Goal: Transaction & Acquisition: Purchase product/service

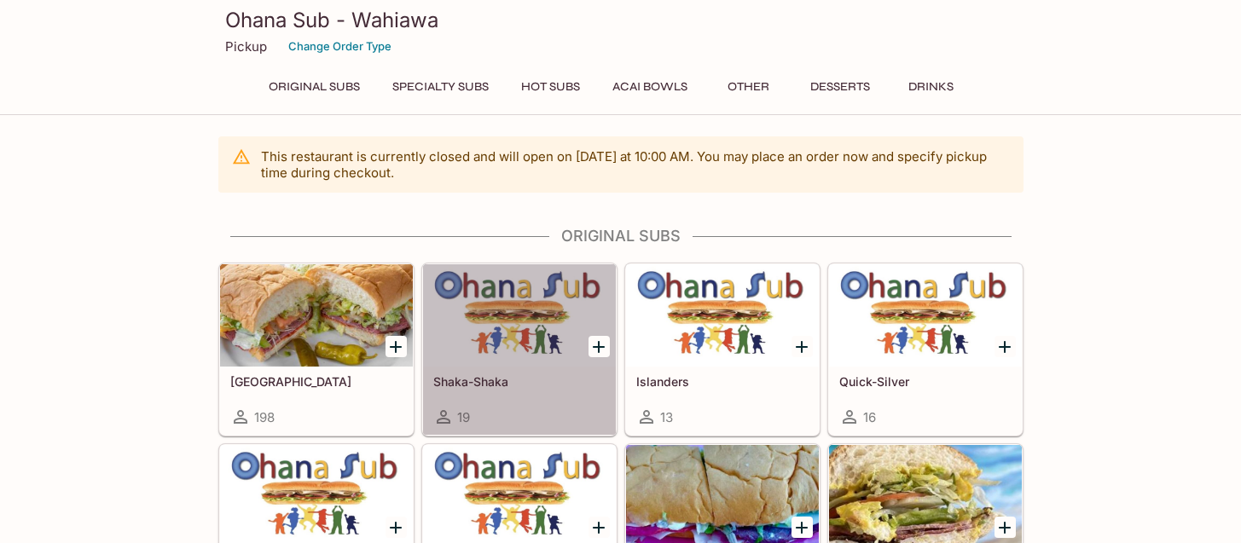
click at [503, 300] on div at bounding box center [519, 315] width 193 height 102
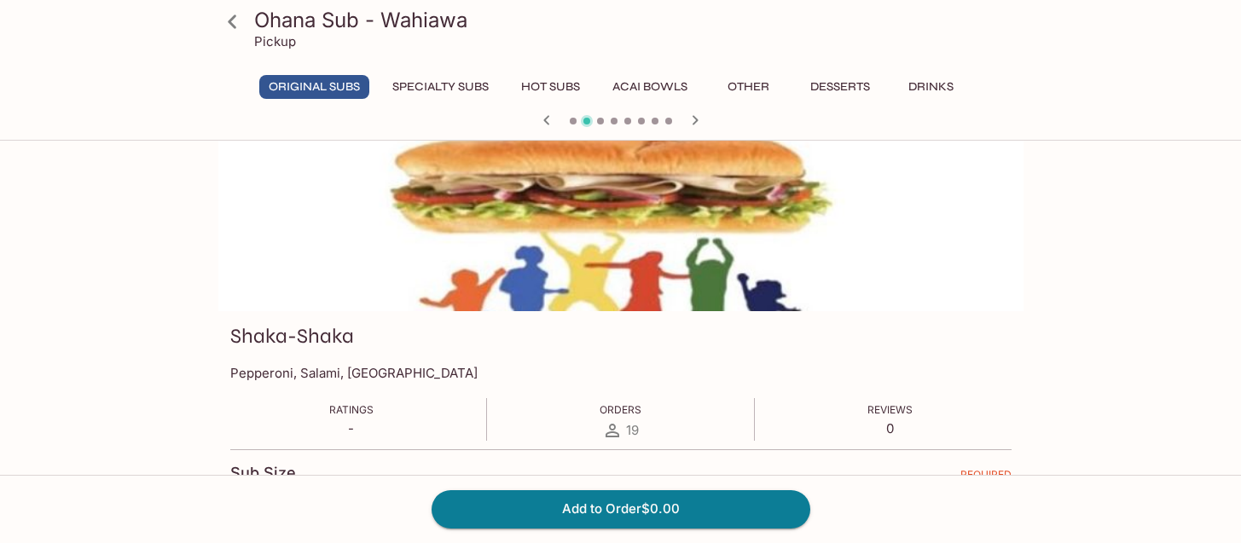
scroll to position [64, 0]
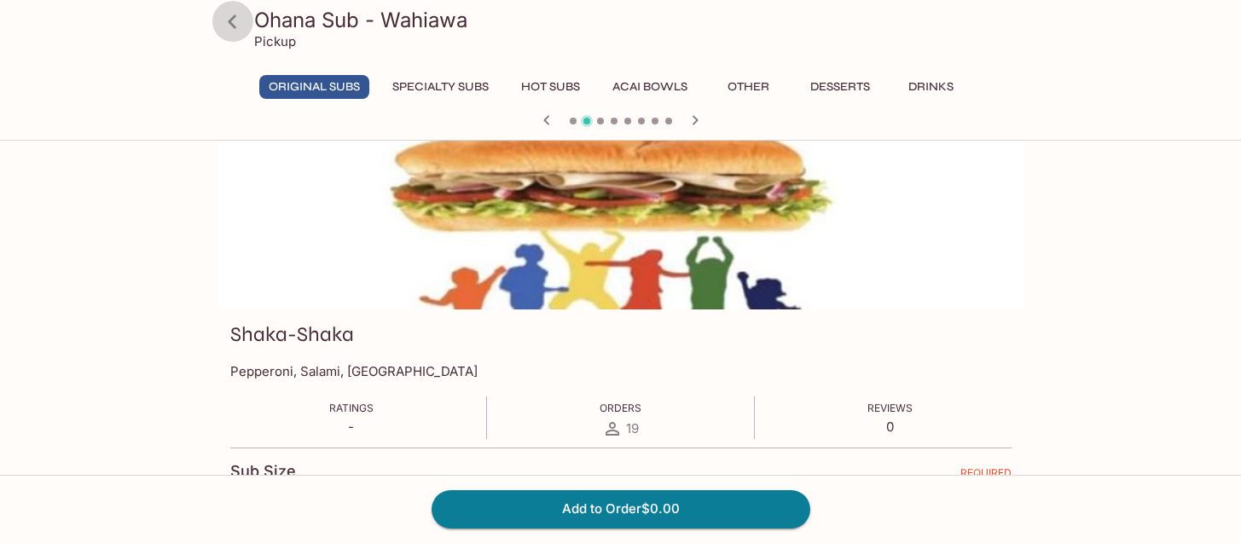
click at [240, 19] on icon at bounding box center [232, 22] width 30 height 30
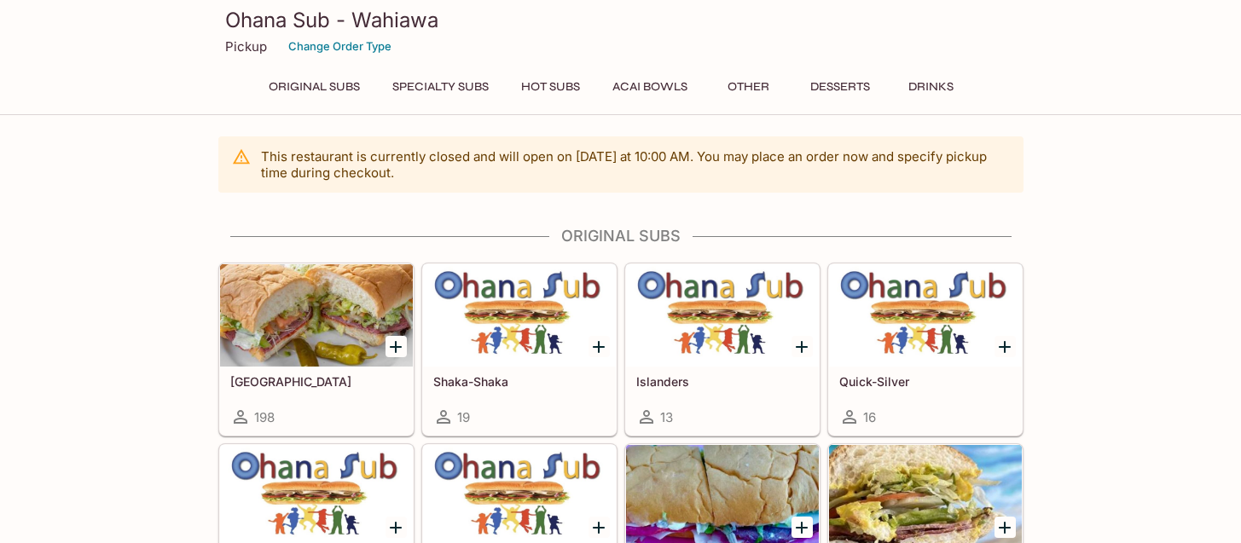
click at [720, 324] on div at bounding box center [722, 315] width 193 height 102
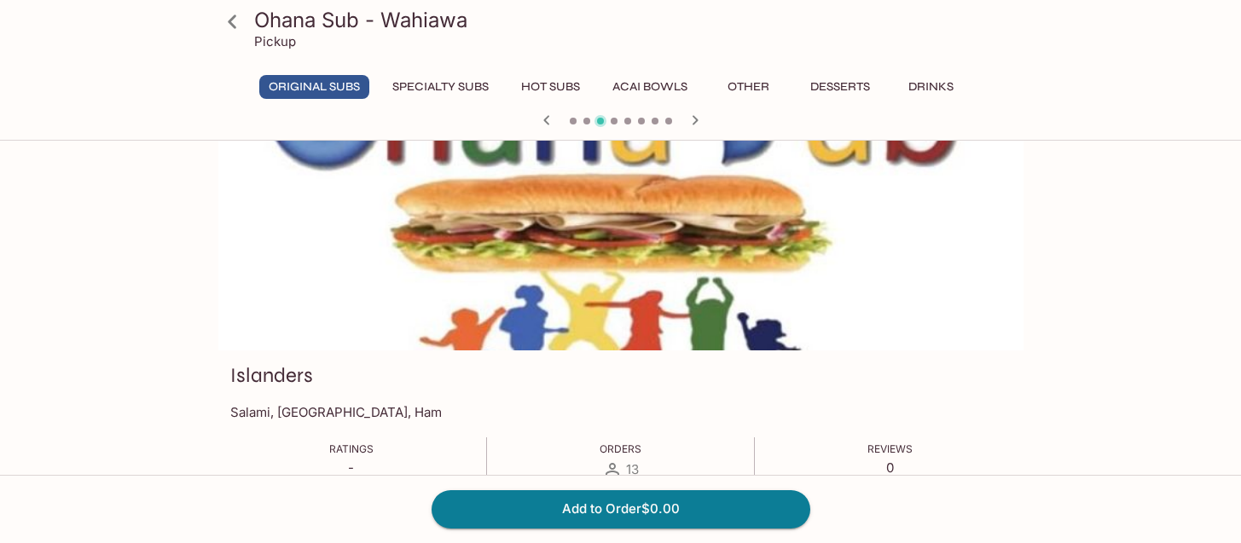
scroll to position [32, 0]
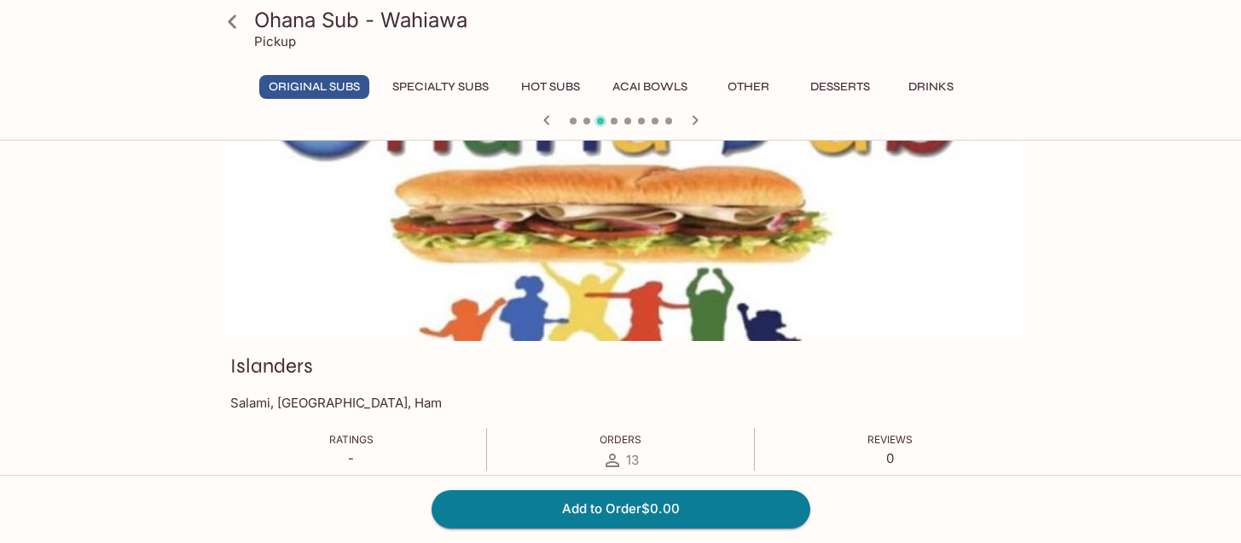
click at [238, 28] on icon at bounding box center [232, 22] width 30 height 30
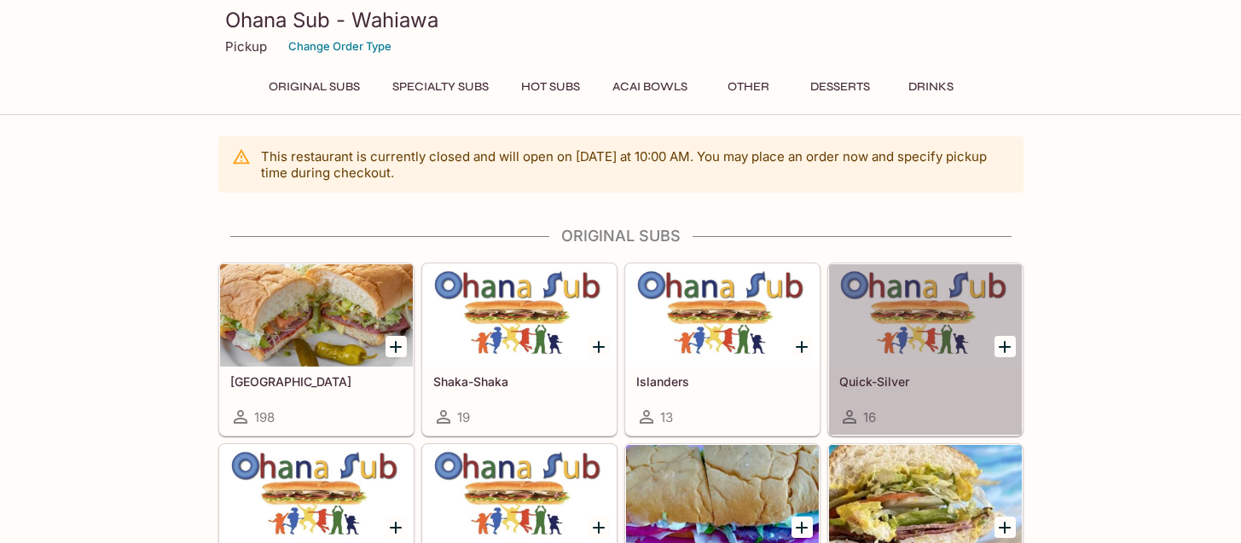
click at [941, 329] on div at bounding box center [925, 315] width 193 height 102
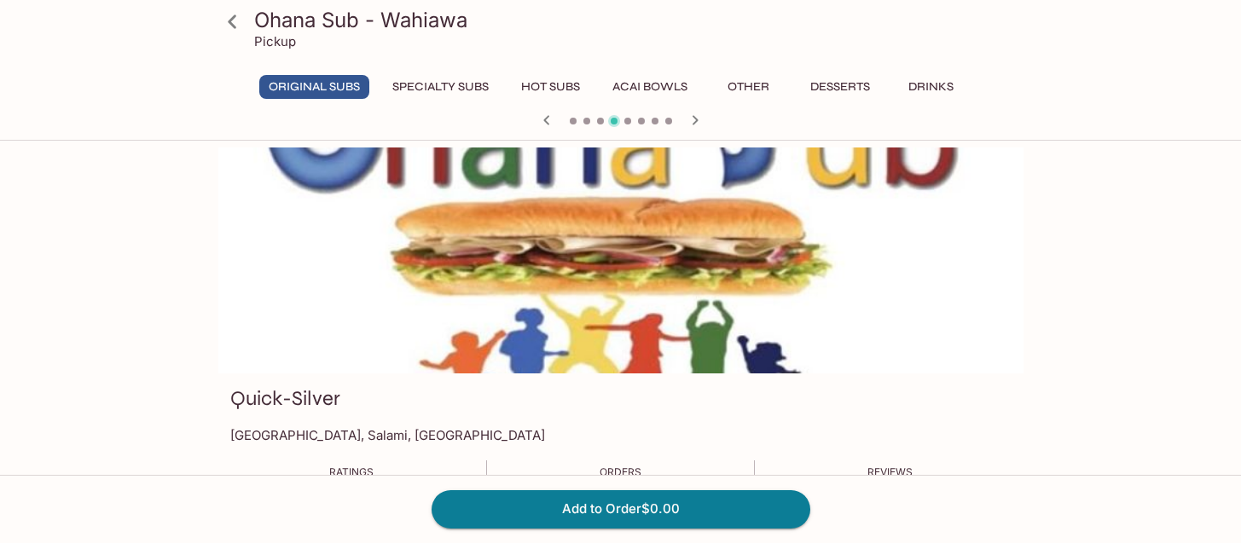
click at [235, 27] on icon at bounding box center [232, 22] width 30 height 30
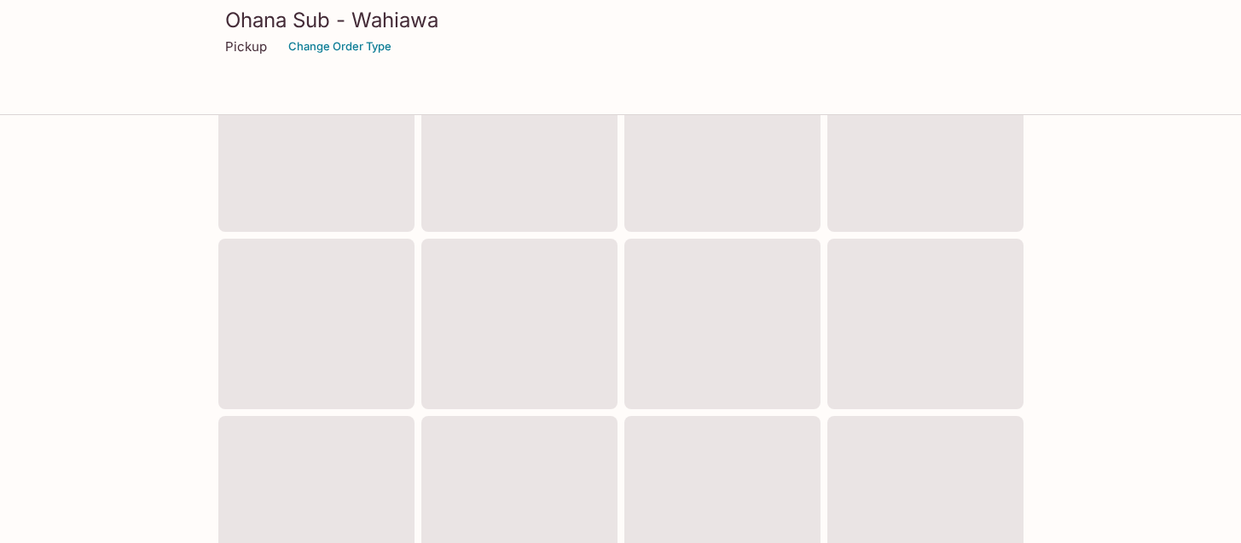
scroll to position [200, 0]
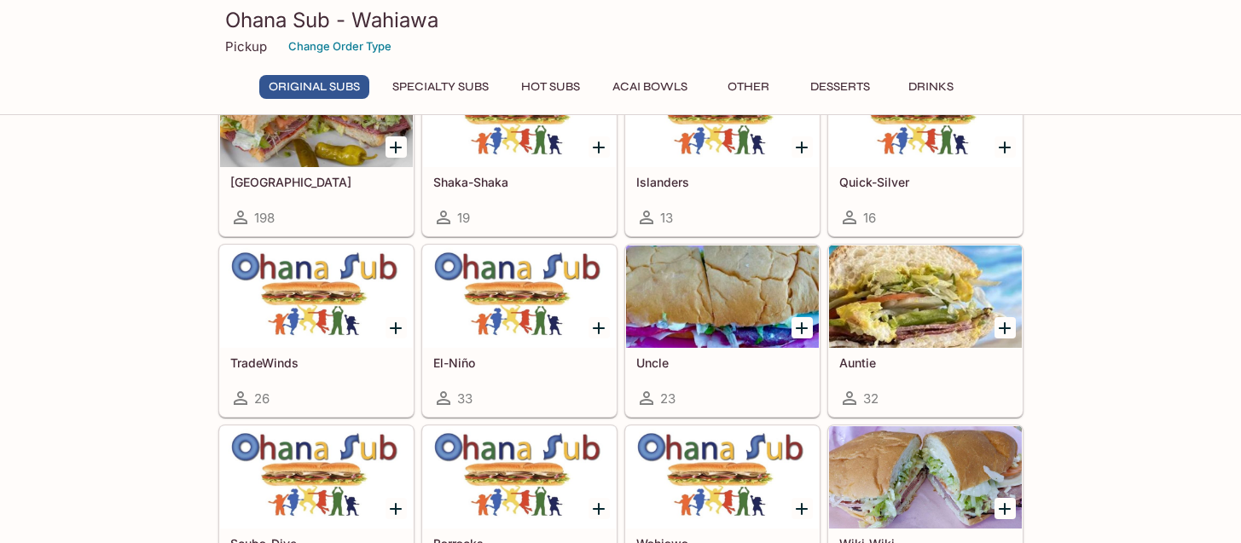
click at [324, 304] on div at bounding box center [316, 297] width 193 height 102
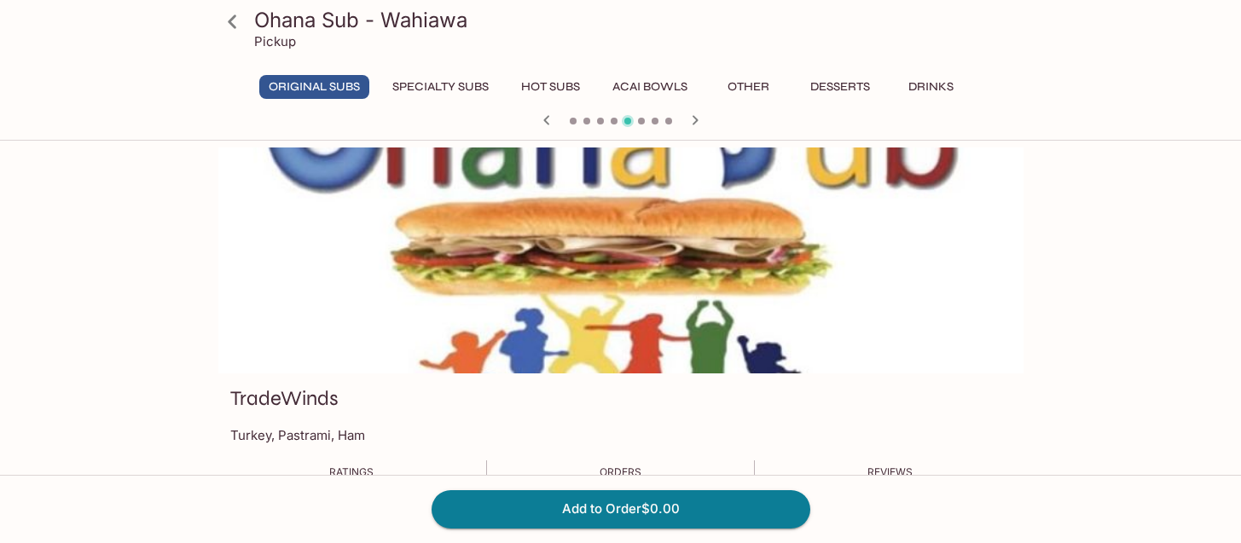
click at [231, 25] on icon at bounding box center [232, 21] width 9 height 14
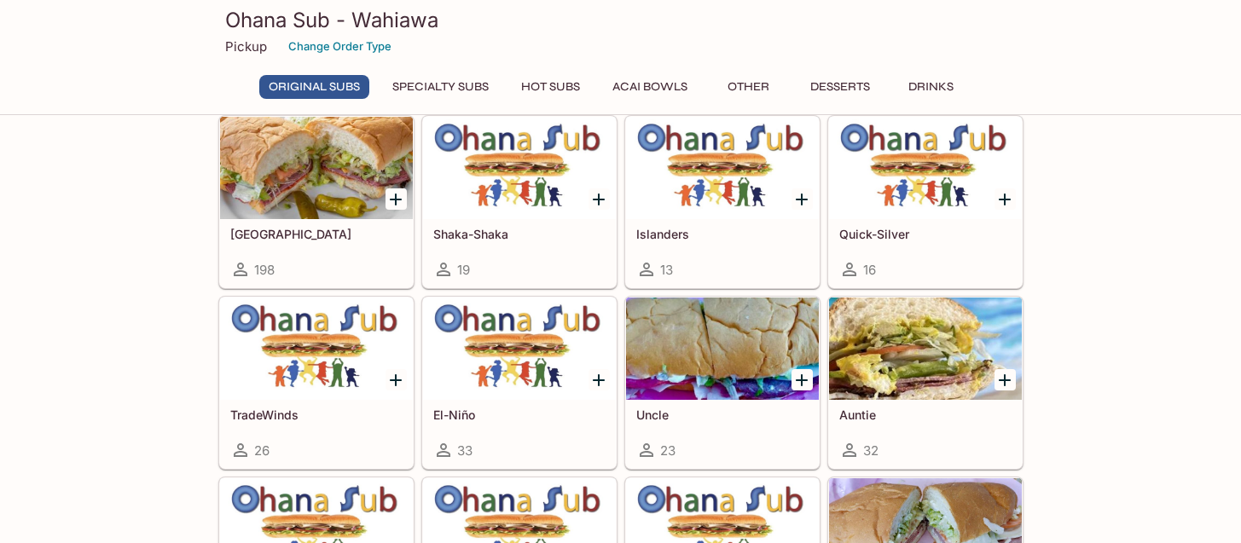
scroll to position [194, 0]
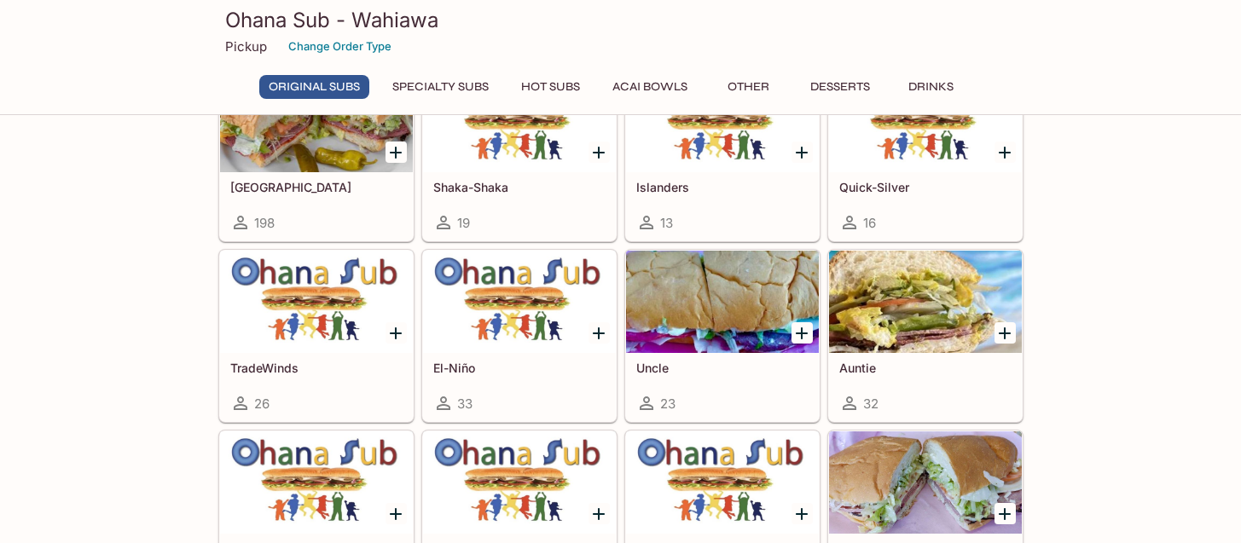
click at [551, 352] on div at bounding box center [519, 302] width 193 height 102
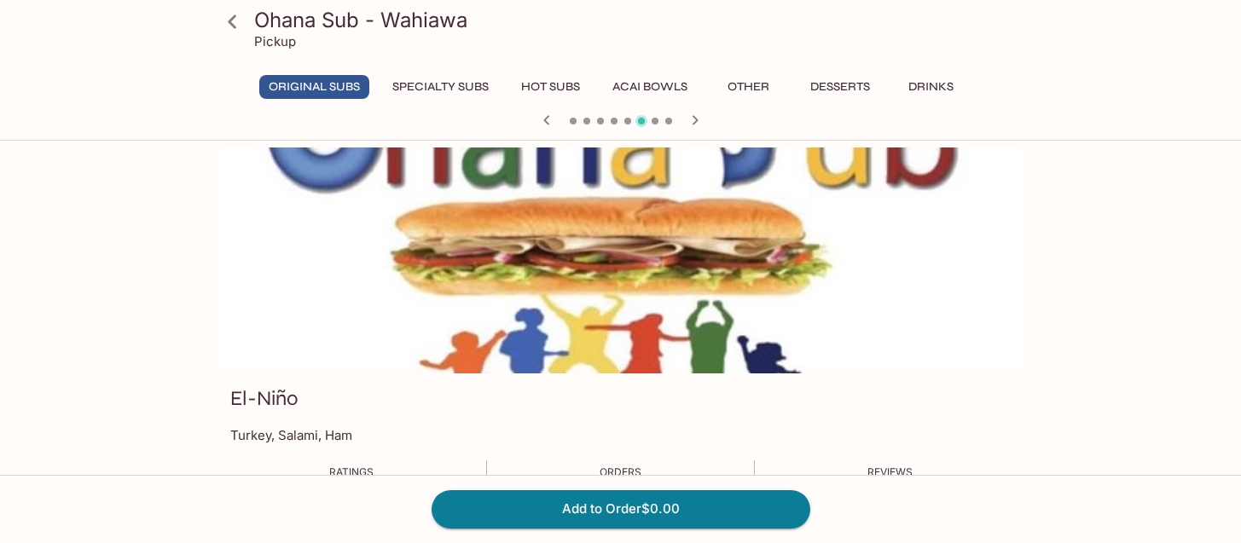
click at [234, 20] on icon at bounding box center [232, 22] width 30 height 30
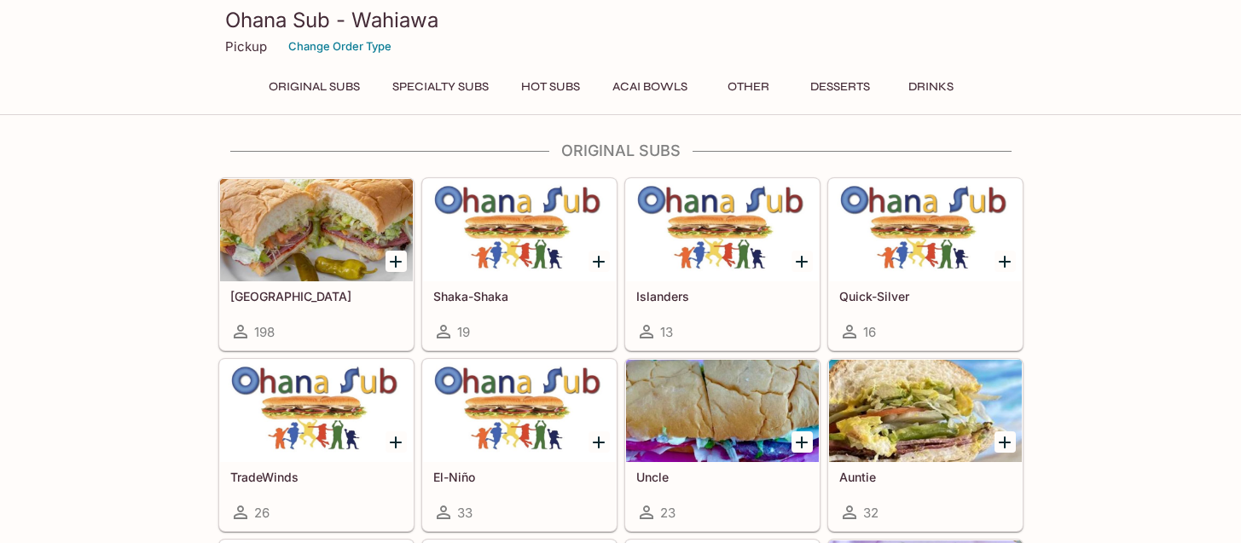
scroll to position [181, 0]
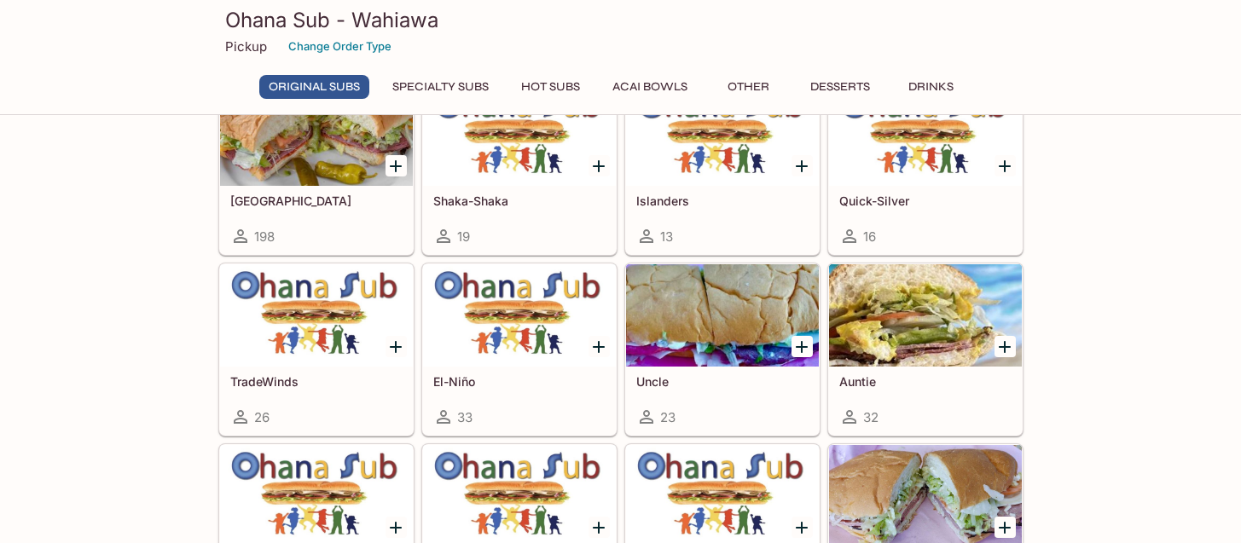
click at [719, 320] on div at bounding box center [722, 315] width 193 height 102
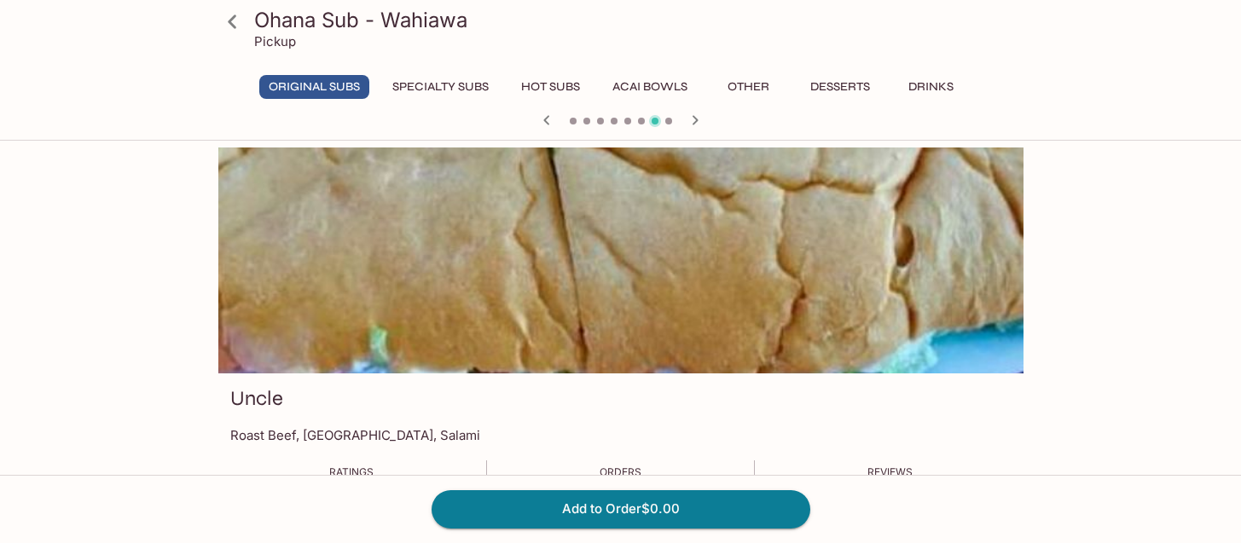
click at [228, 16] on icon at bounding box center [232, 22] width 30 height 30
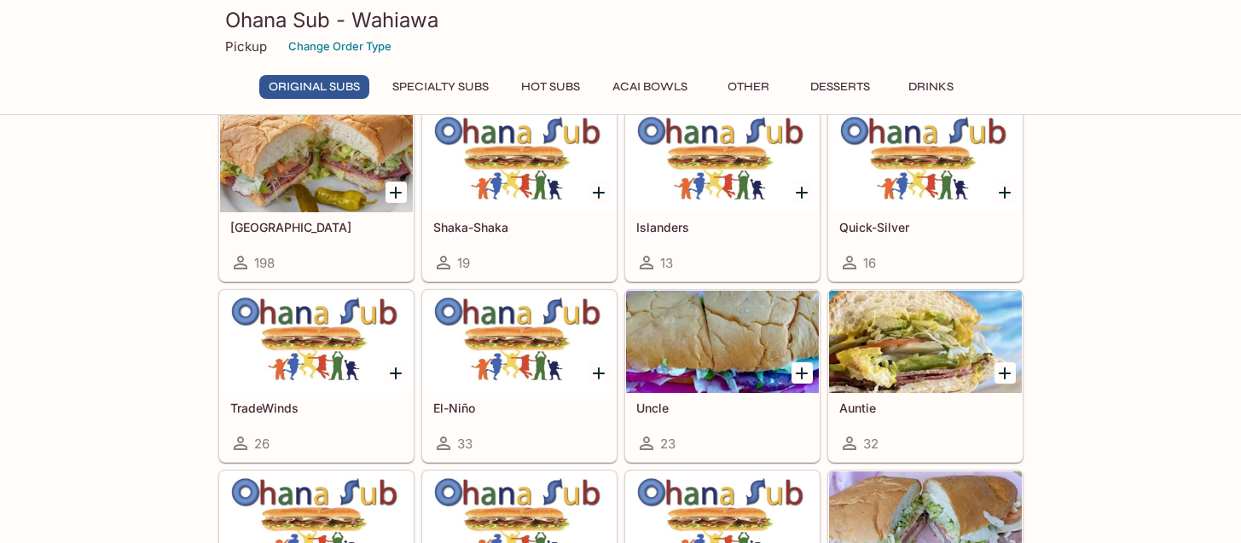
scroll to position [164, 0]
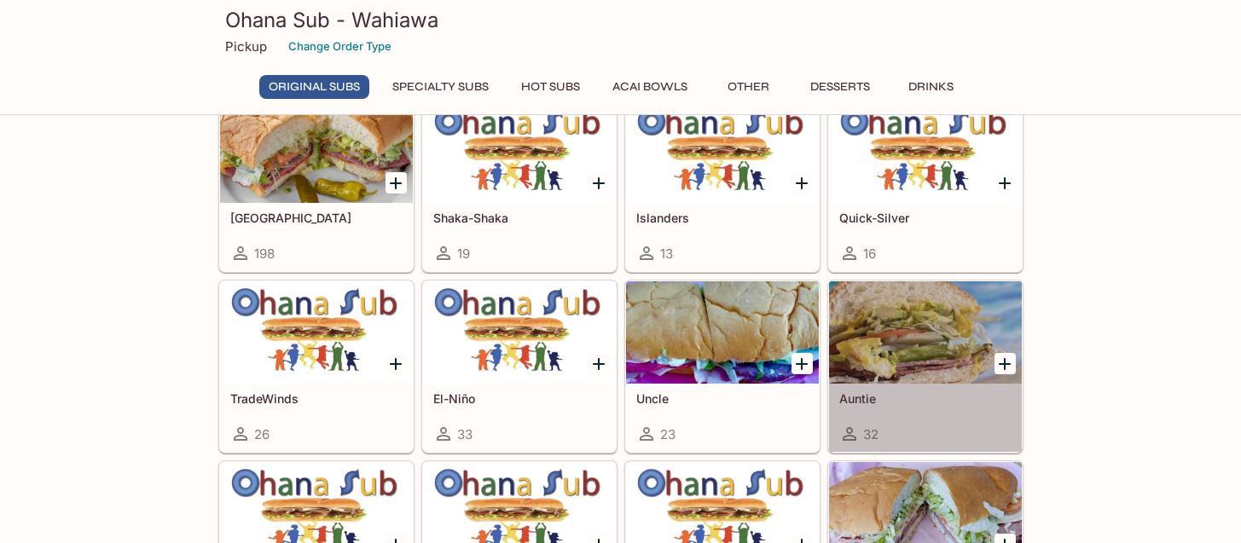
click at [900, 341] on div at bounding box center [925, 332] width 193 height 102
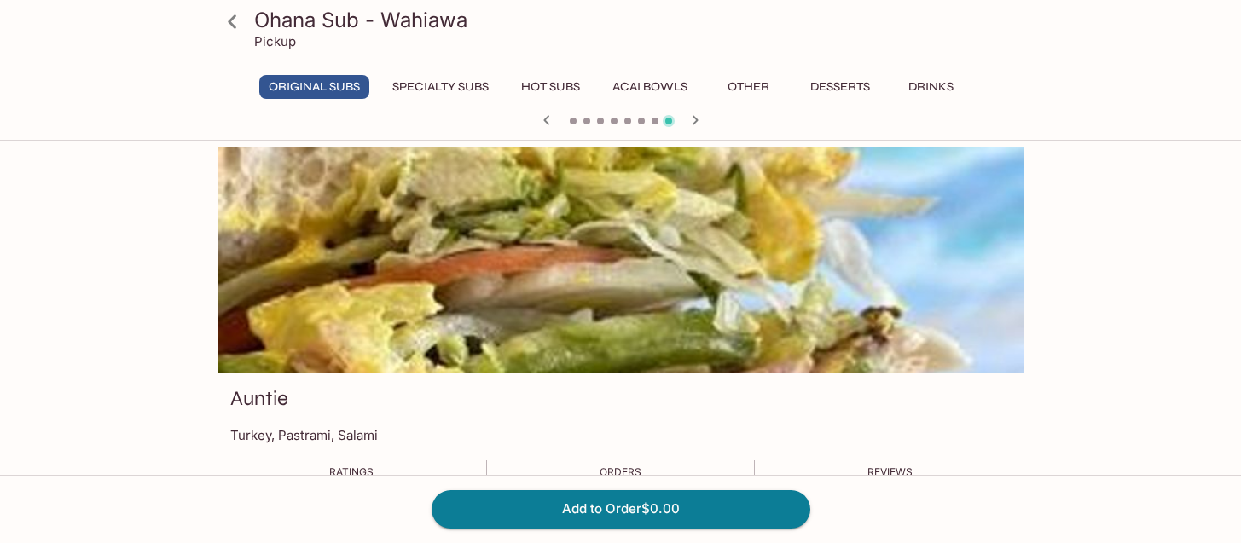
click at [238, 30] on icon at bounding box center [232, 22] width 30 height 30
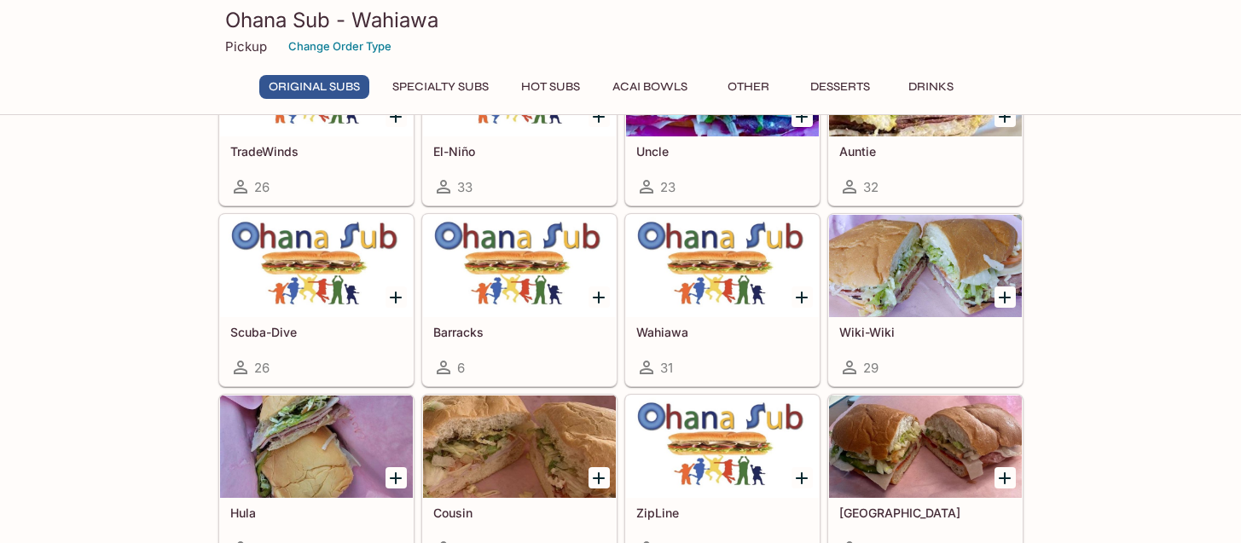
scroll to position [424, 0]
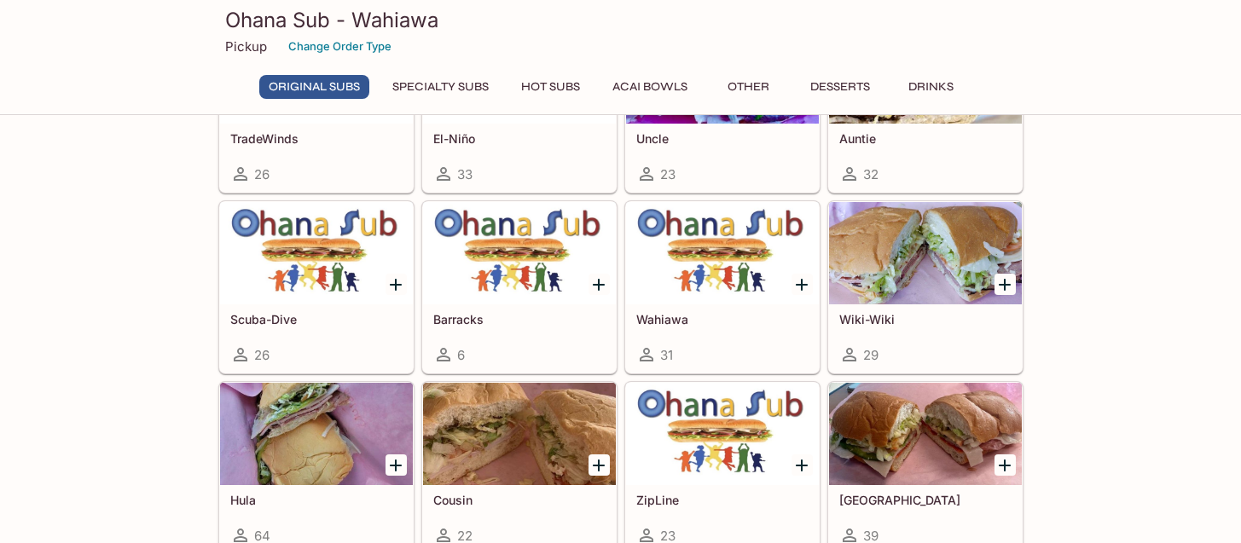
click at [320, 285] on div at bounding box center [316, 253] width 193 height 102
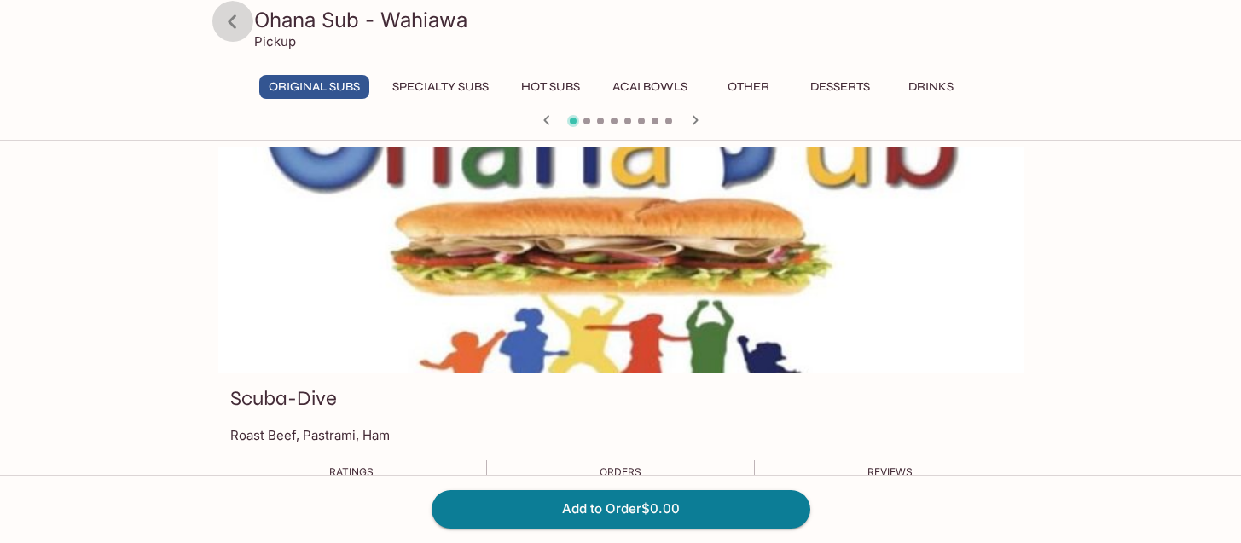
click at [238, 24] on icon at bounding box center [232, 22] width 30 height 30
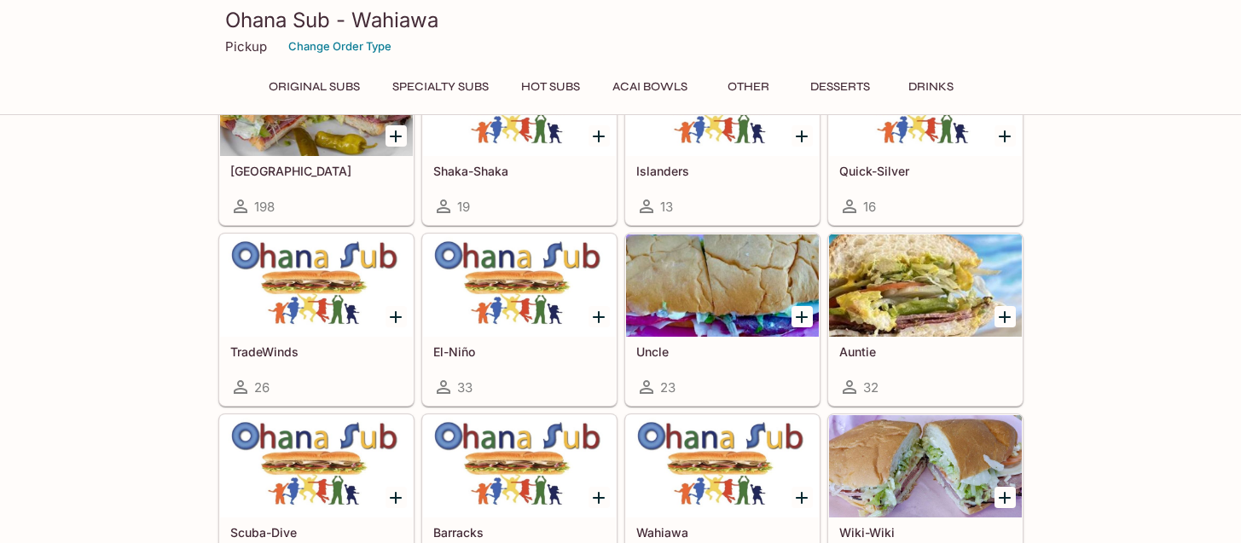
scroll to position [266, 0]
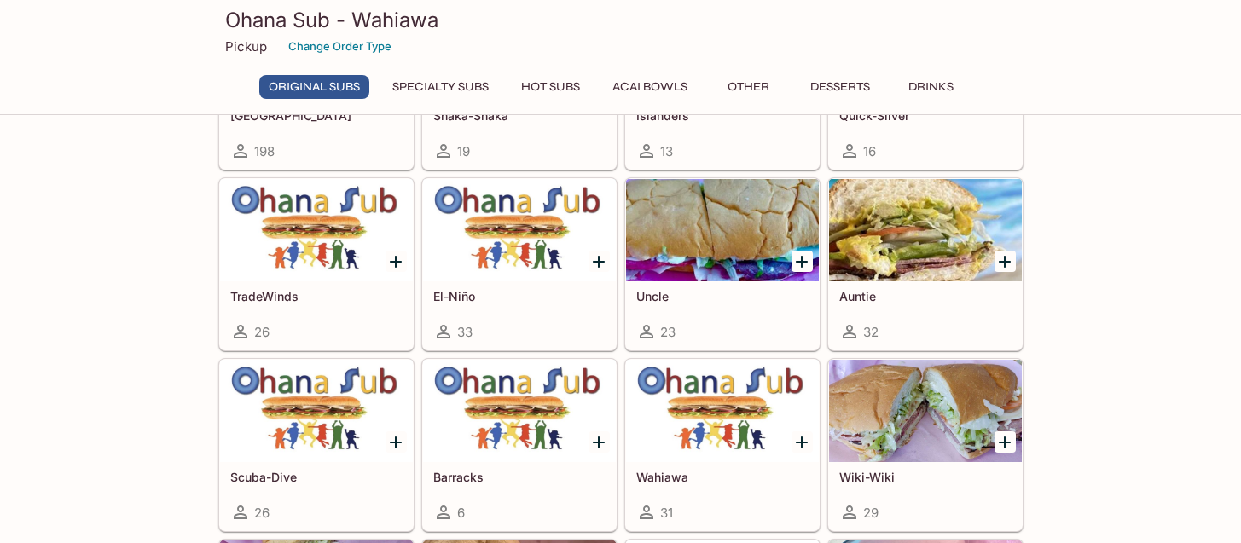
click at [513, 436] on div at bounding box center [519, 411] width 193 height 102
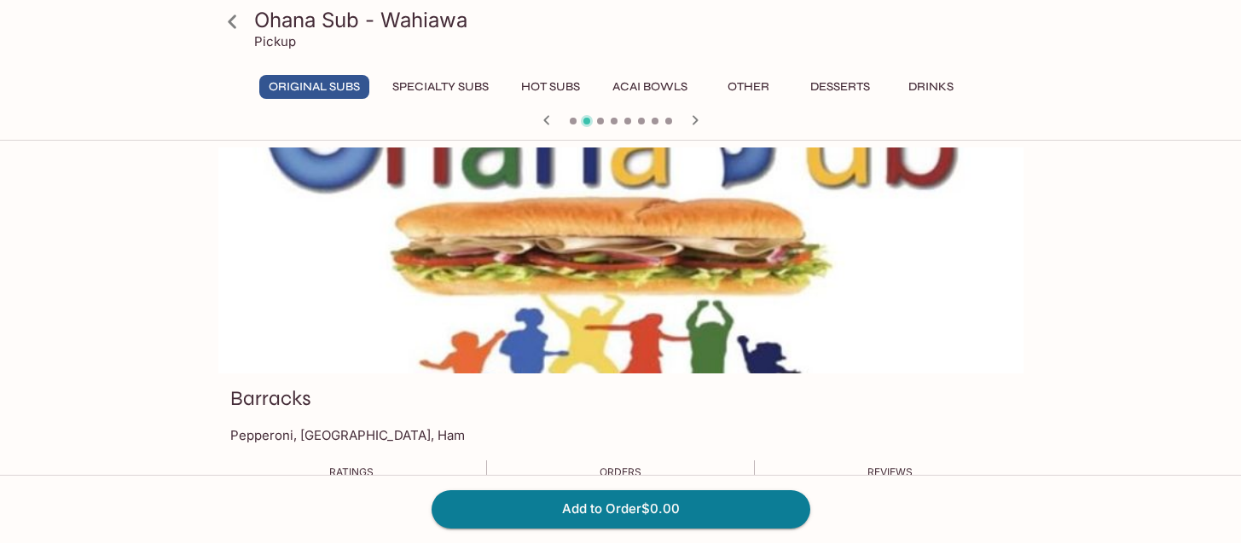
click at [234, 16] on icon at bounding box center [232, 21] width 9 height 14
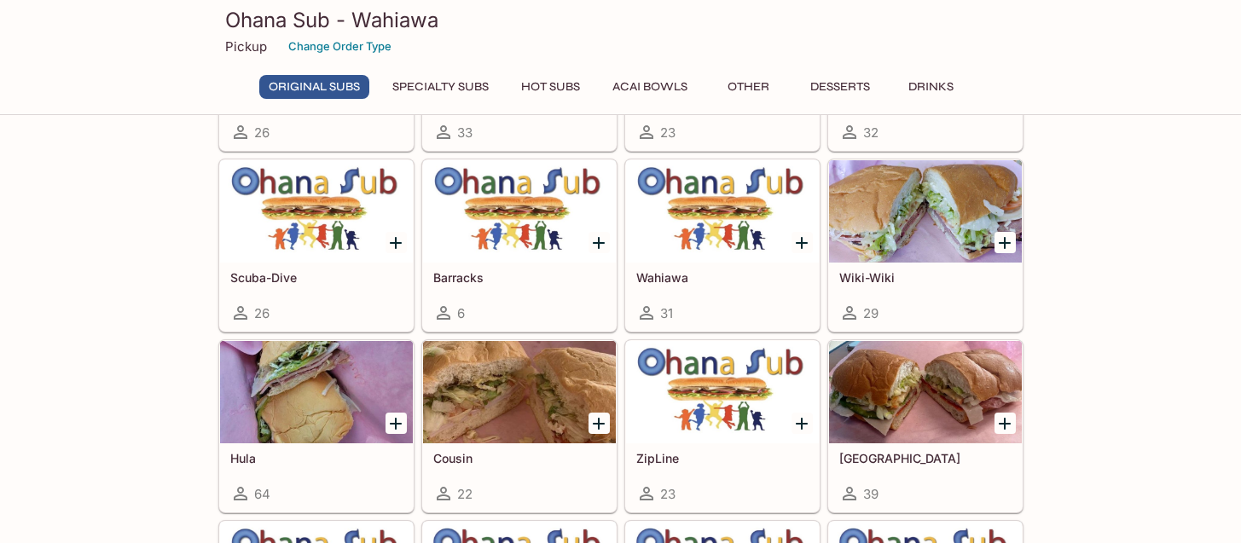
scroll to position [466, 0]
click at [474, 395] on div at bounding box center [519, 391] width 193 height 102
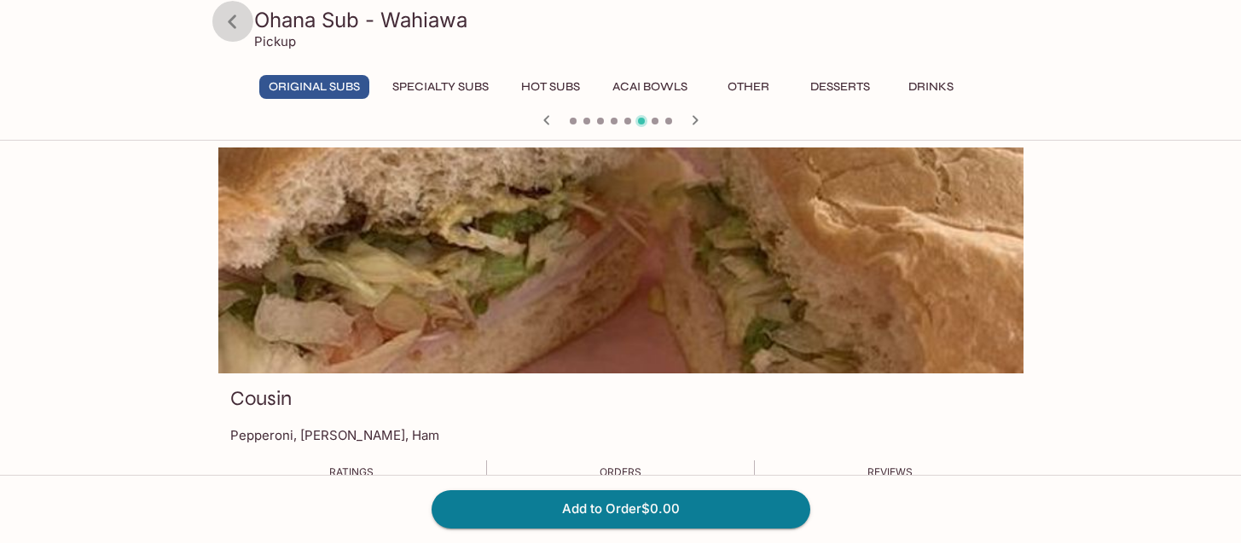
click at [232, 19] on icon at bounding box center [232, 21] width 9 height 14
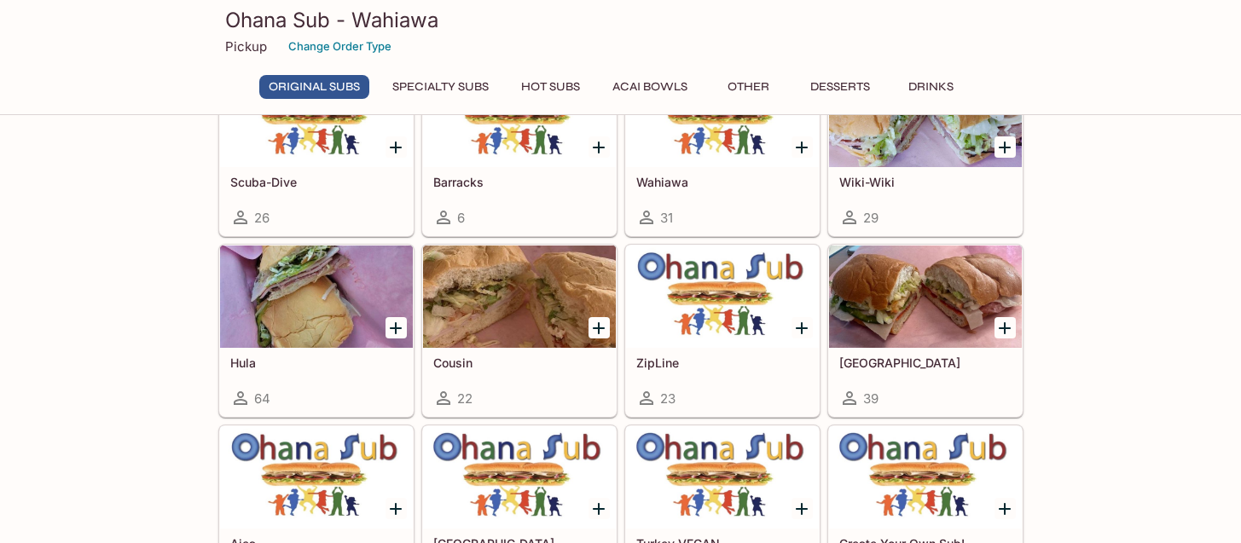
scroll to position [566, 0]
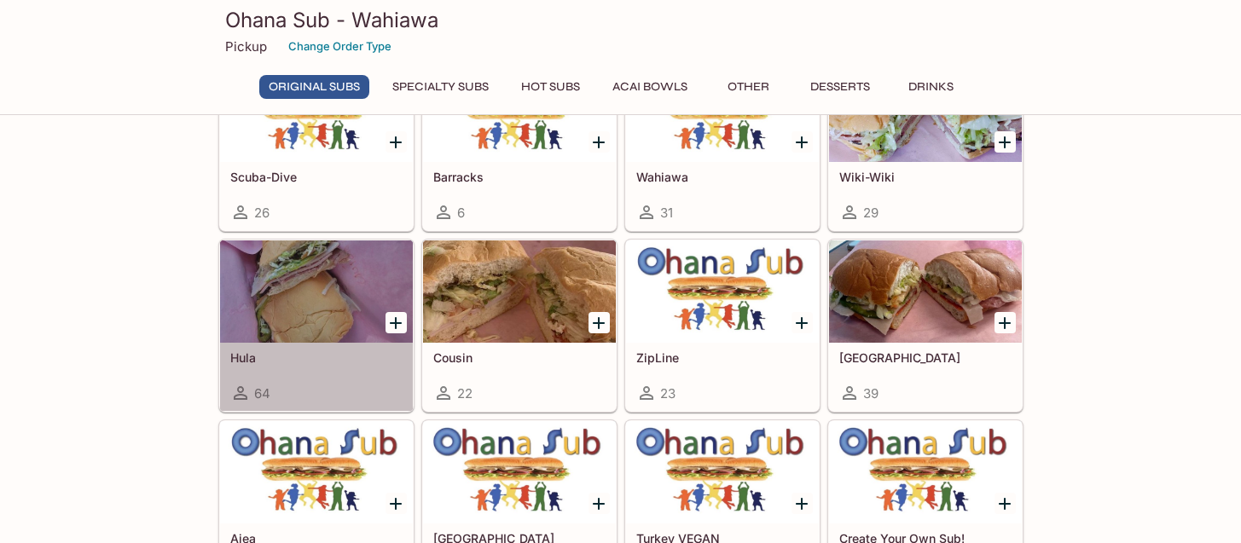
click at [300, 285] on div at bounding box center [316, 291] width 193 height 102
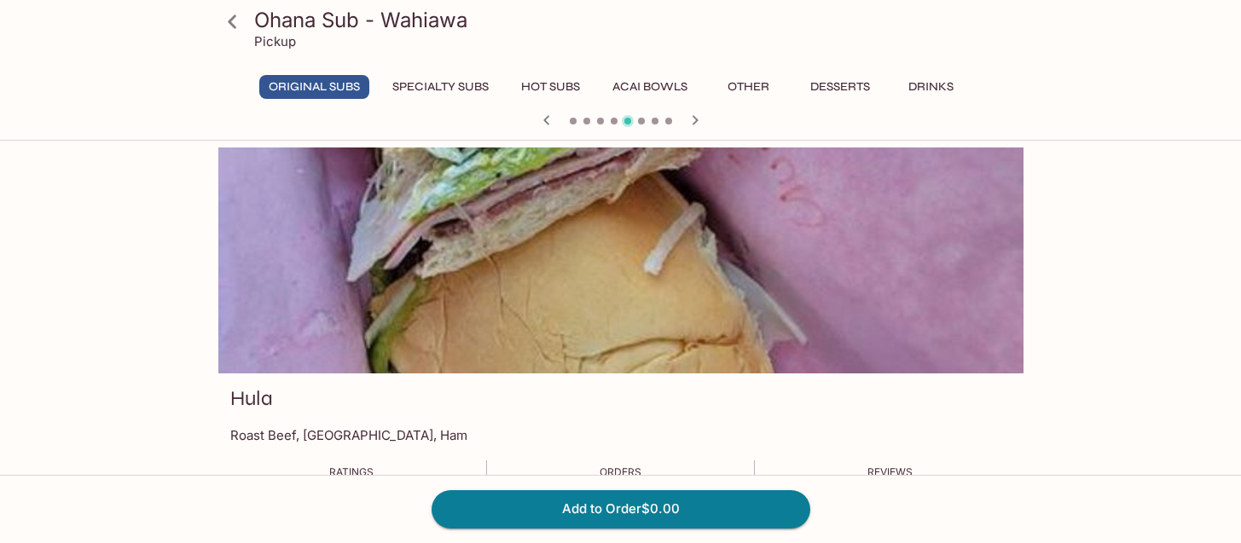
click at [234, 14] on icon at bounding box center [232, 21] width 9 height 14
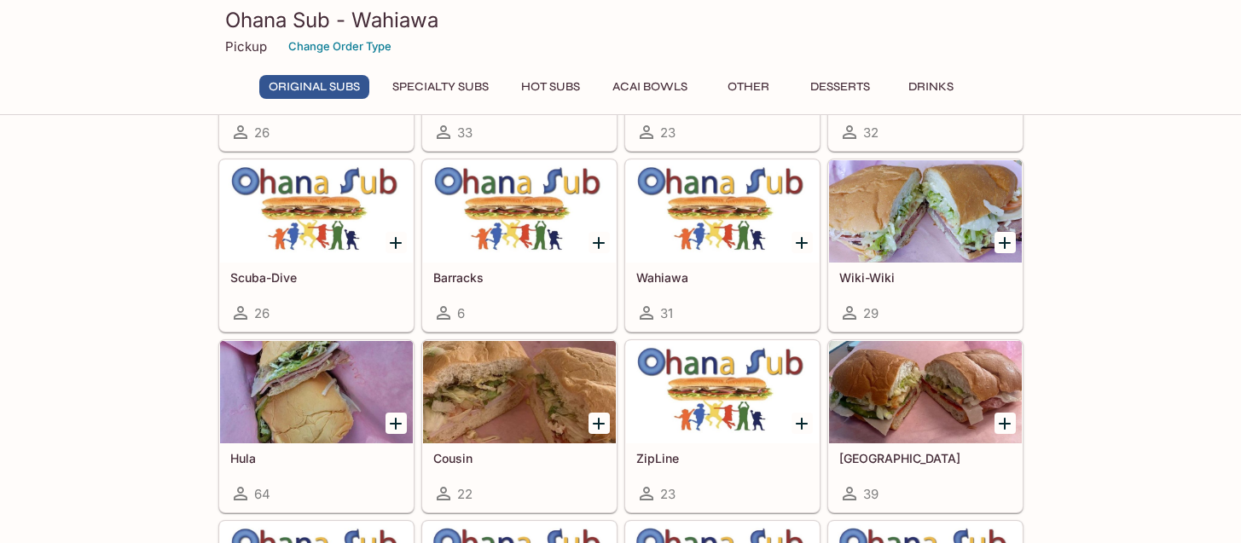
scroll to position [493, 0]
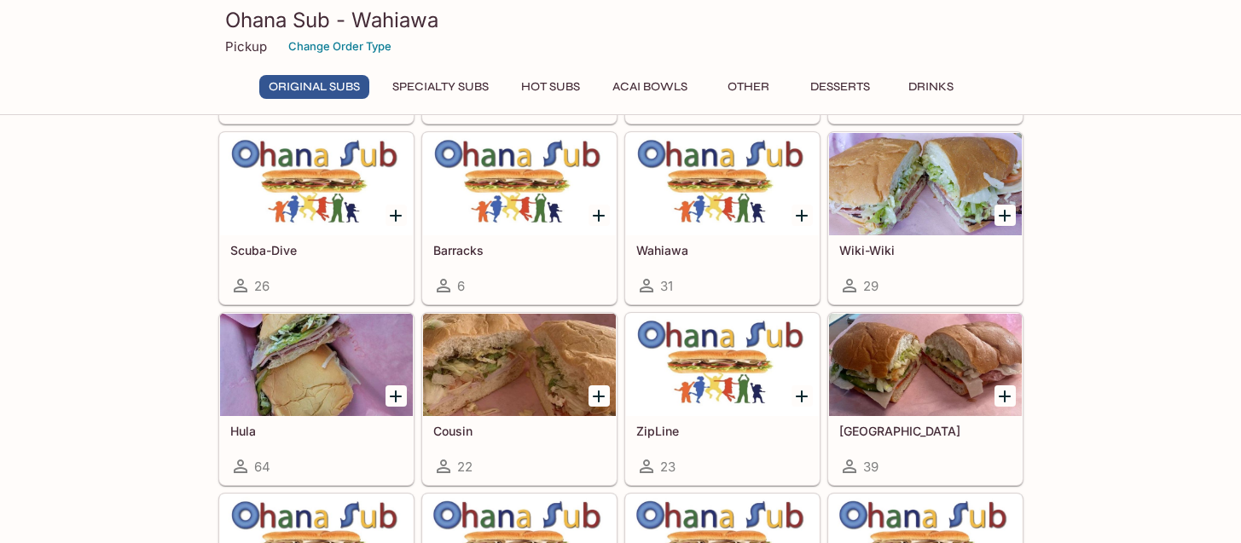
click at [958, 391] on div at bounding box center [925, 365] width 193 height 102
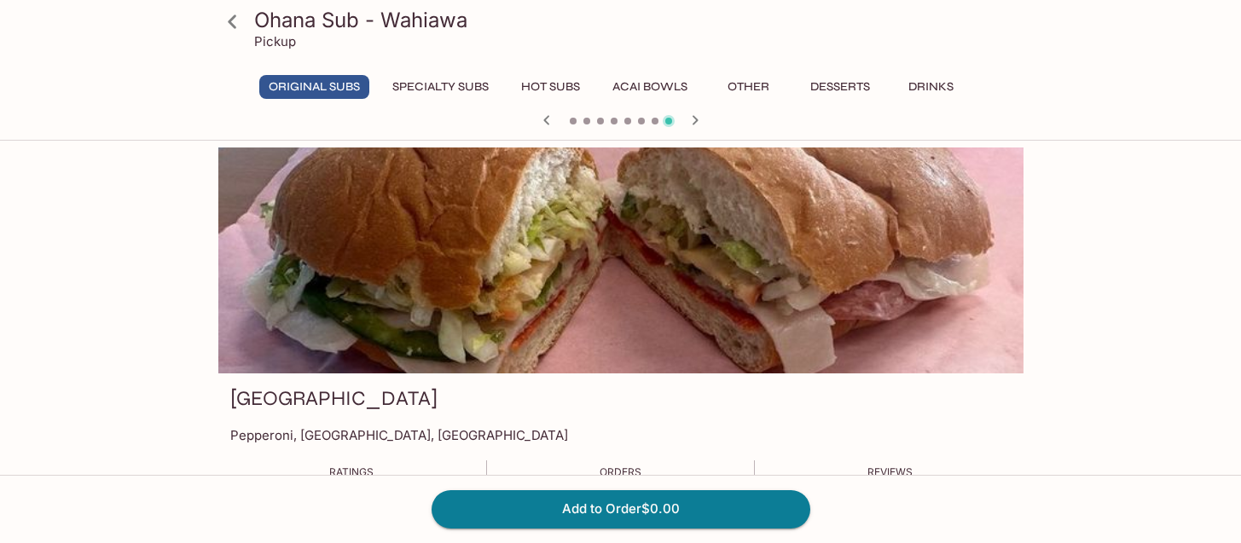
click at [229, 14] on icon at bounding box center [232, 22] width 30 height 30
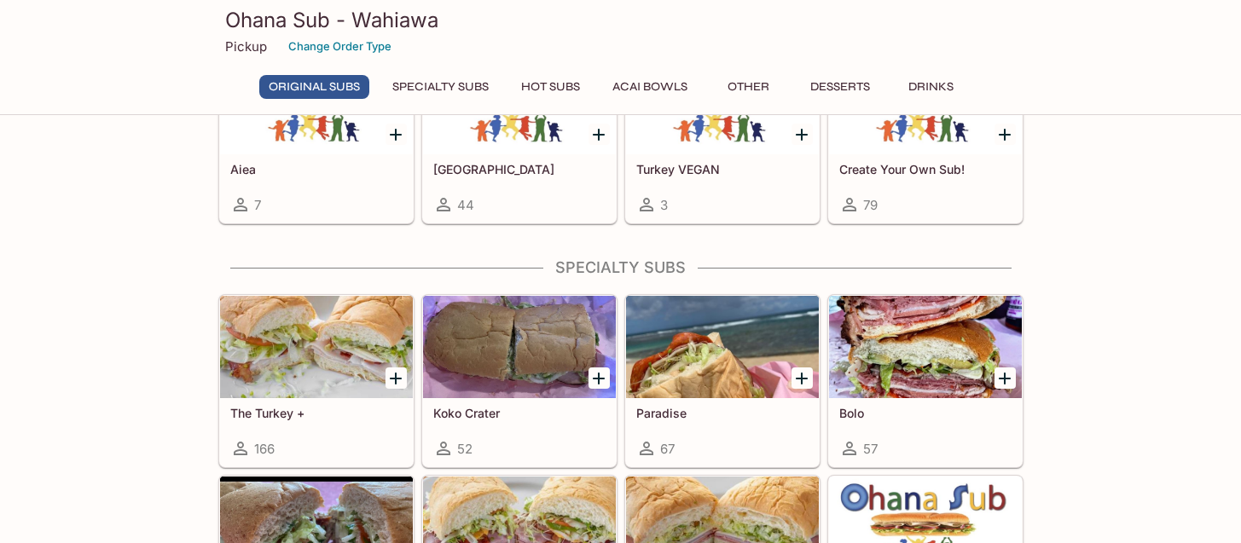
scroll to position [970, 0]
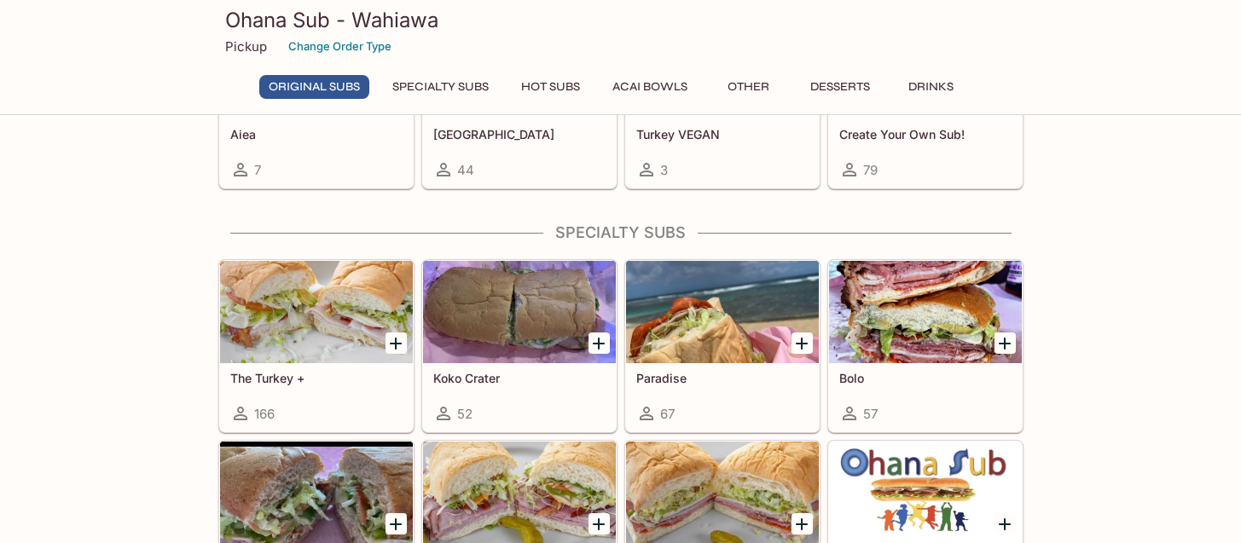
click at [296, 315] on div at bounding box center [316, 312] width 193 height 102
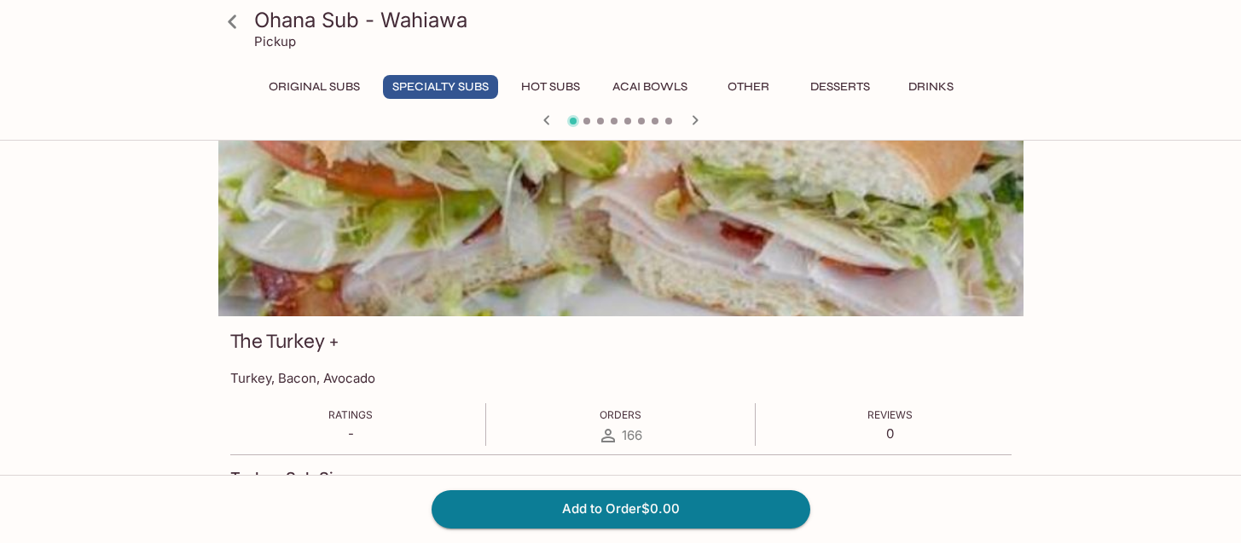
scroll to position [60, 0]
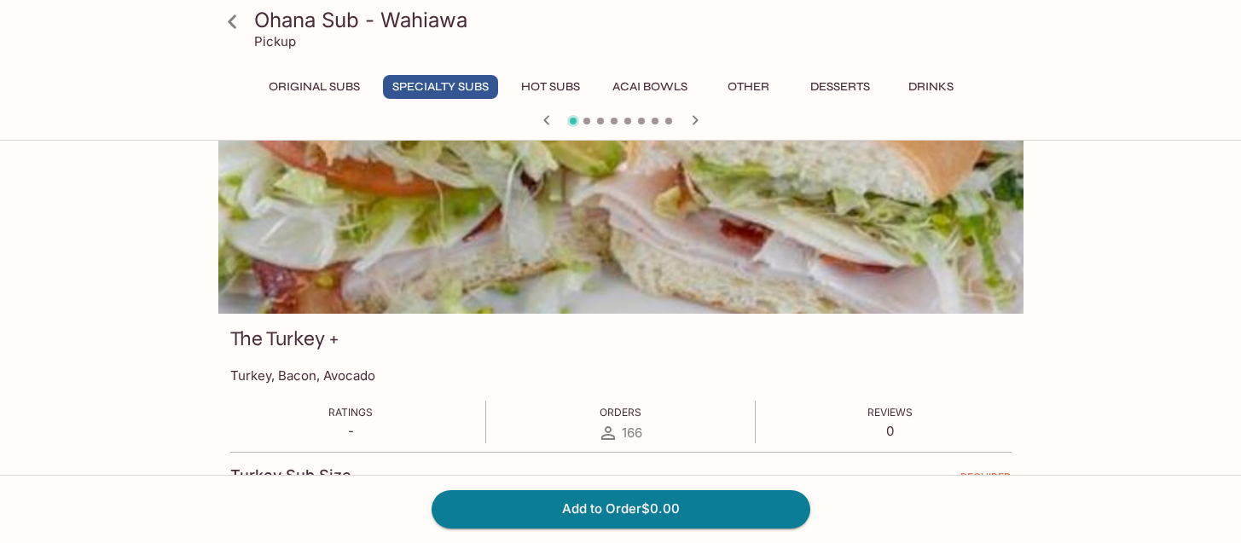
click at [239, 20] on icon at bounding box center [232, 22] width 30 height 30
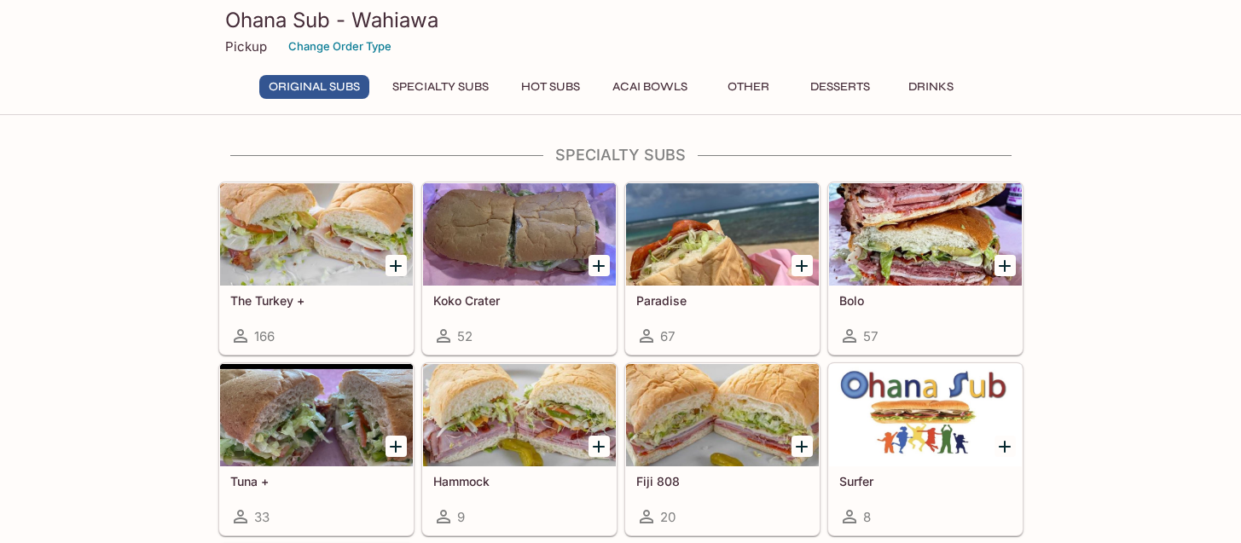
scroll to position [1049, 0]
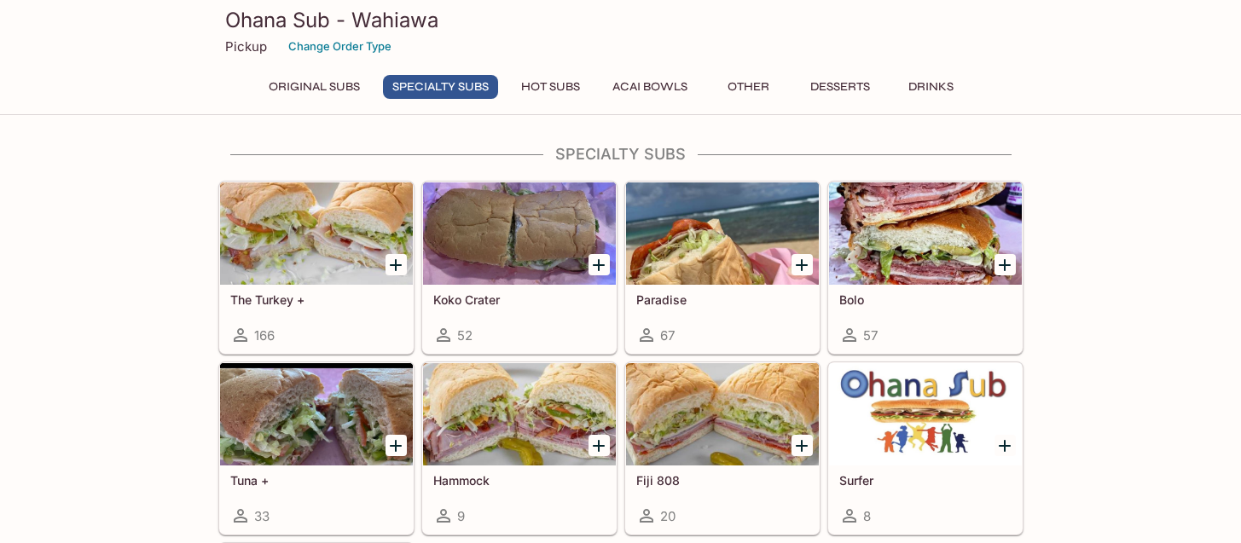
click at [526, 392] on div at bounding box center [519, 414] width 193 height 102
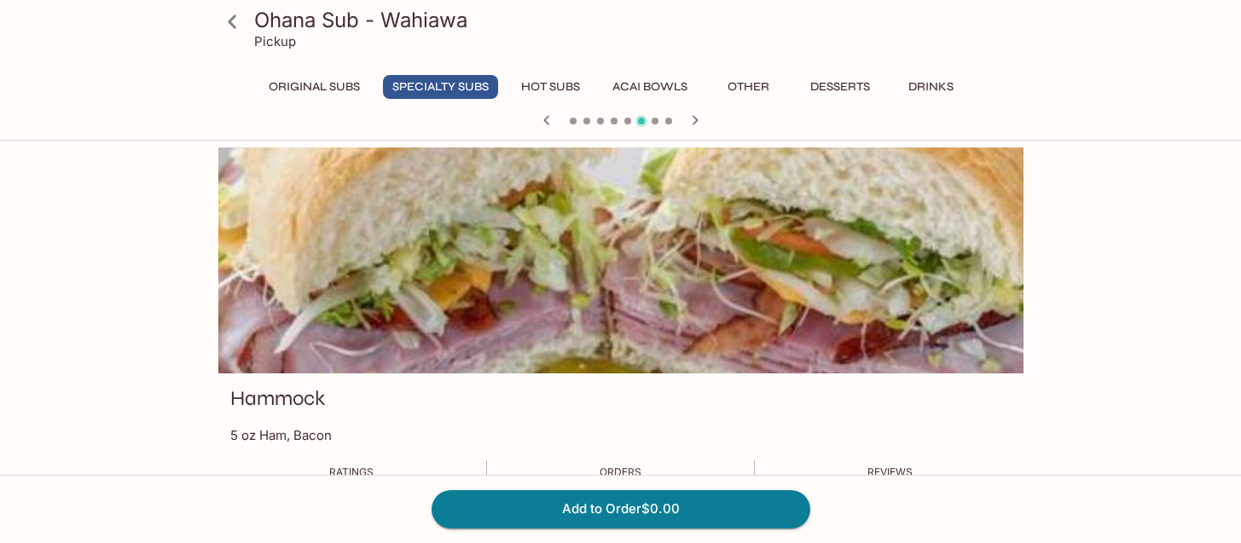
click at [238, 25] on icon at bounding box center [232, 22] width 30 height 30
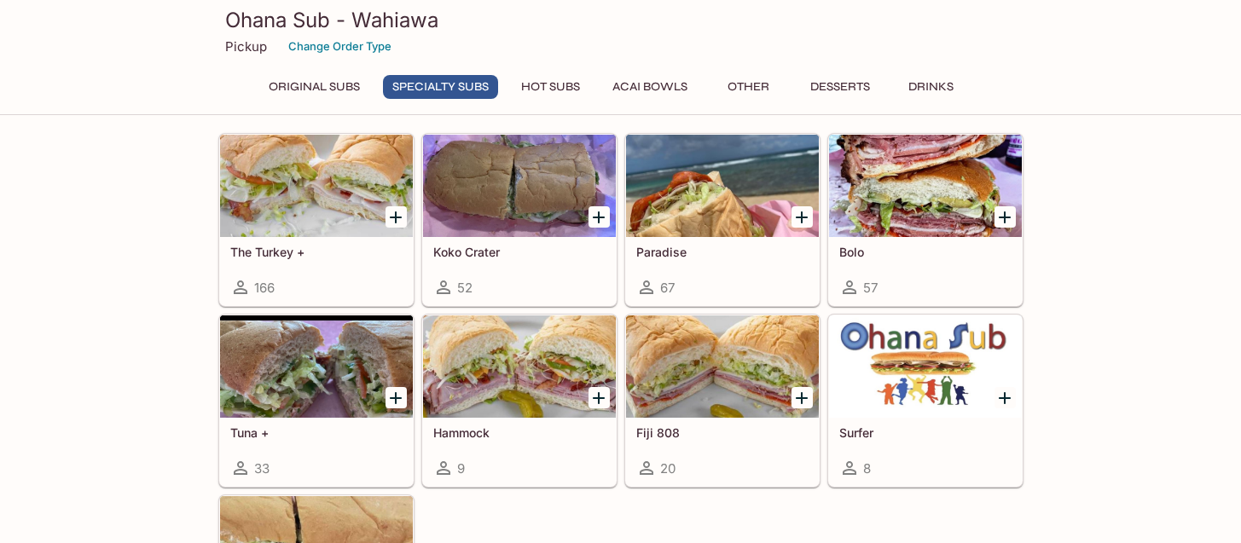
scroll to position [1133, 0]
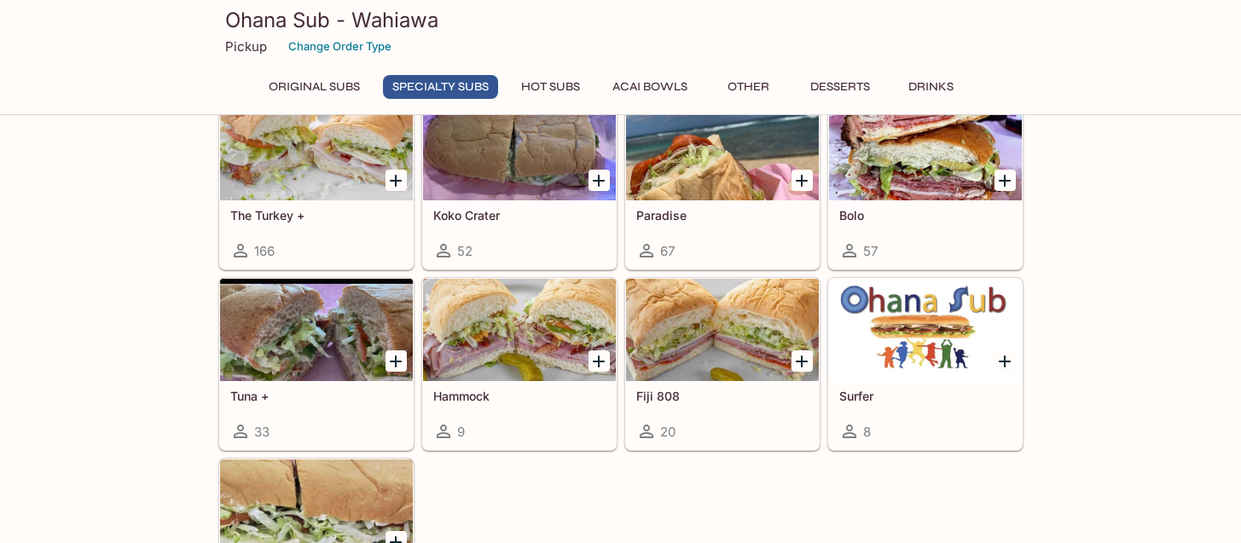
click at [690, 339] on div at bounding box center [722, 330] width 193 height 102
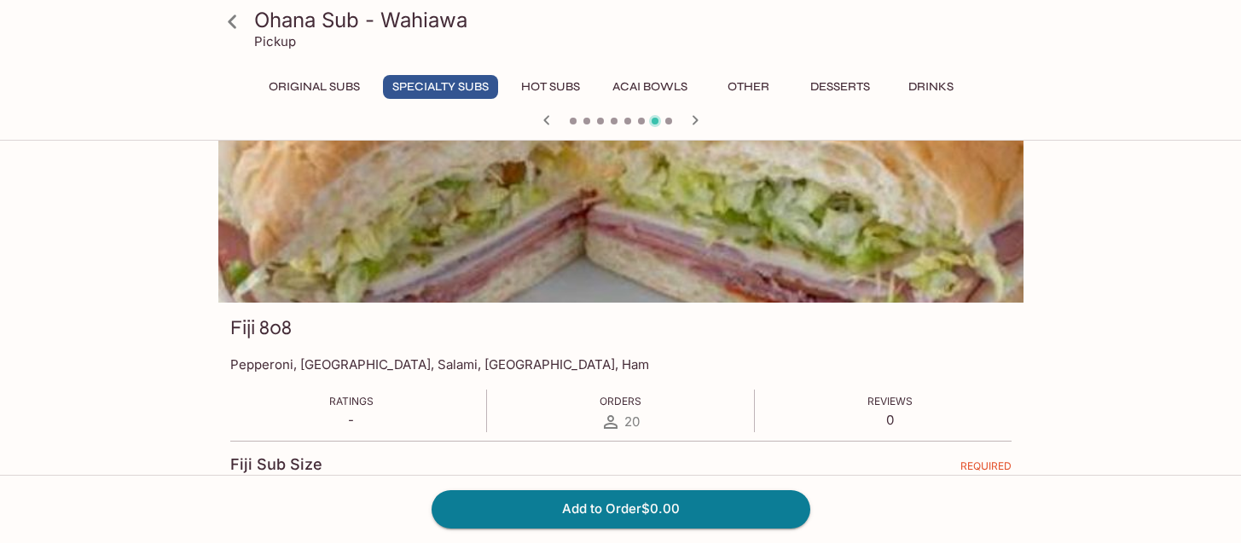
scroll to position [83, 0]
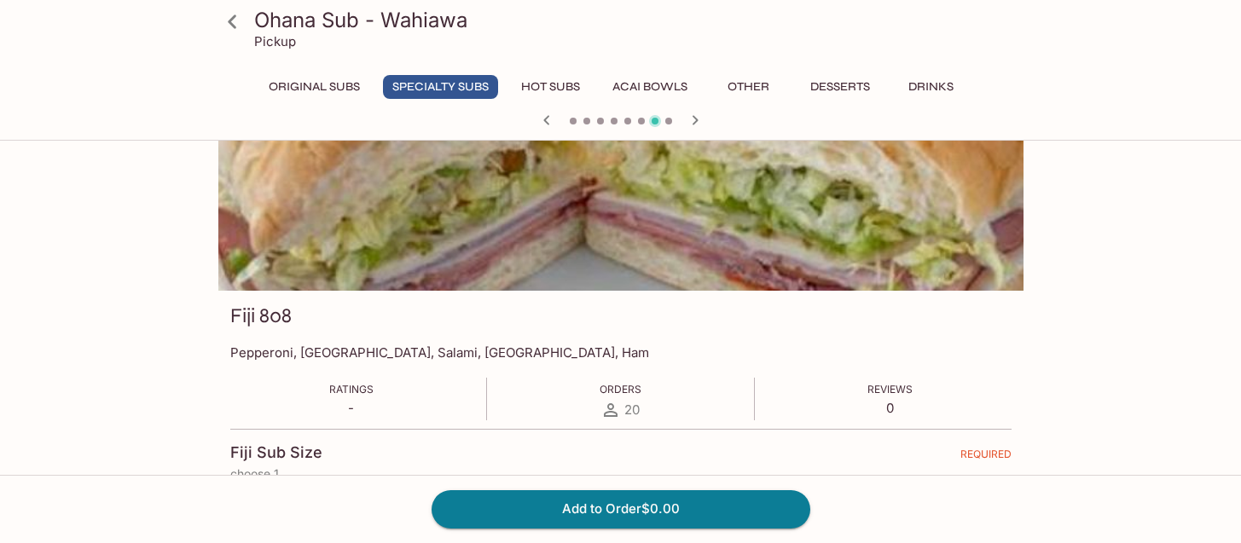
click at [228, 20] on icon at bounding box center [232, 22] width 30 height 30
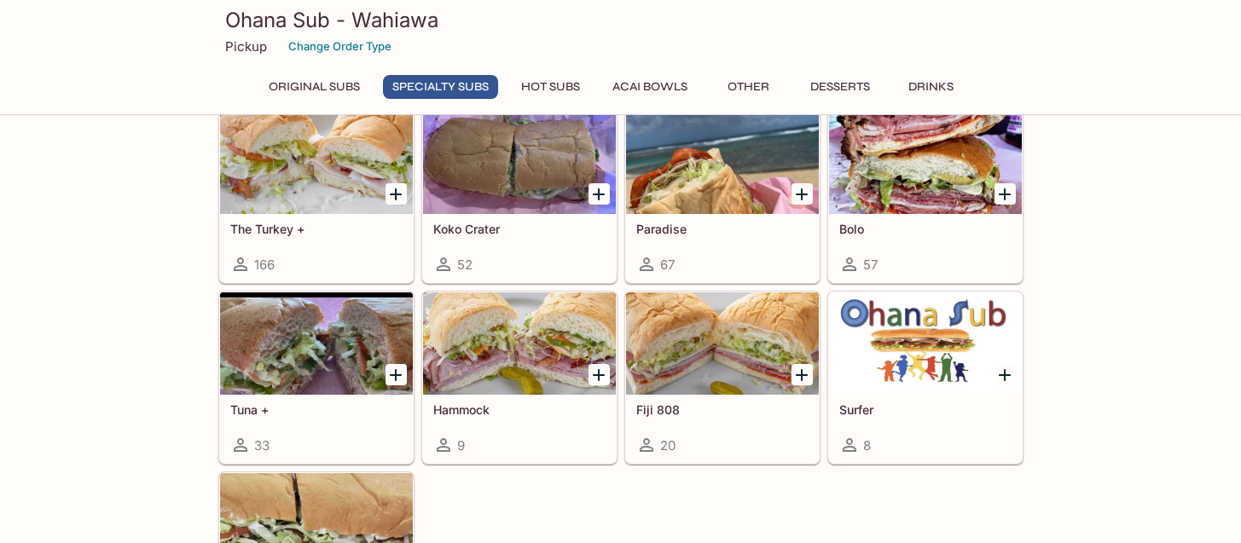
scroll to position [1118, 0]
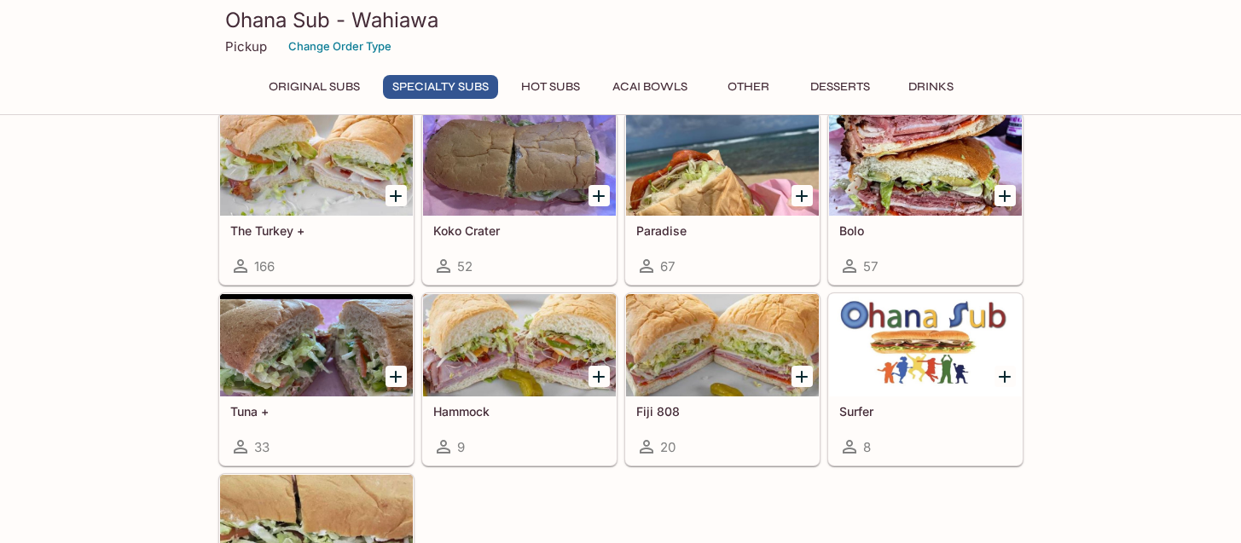
click at [395, 201] on icon "Add The Turkey +" at bounding box center [395, 196] width 20 height 20
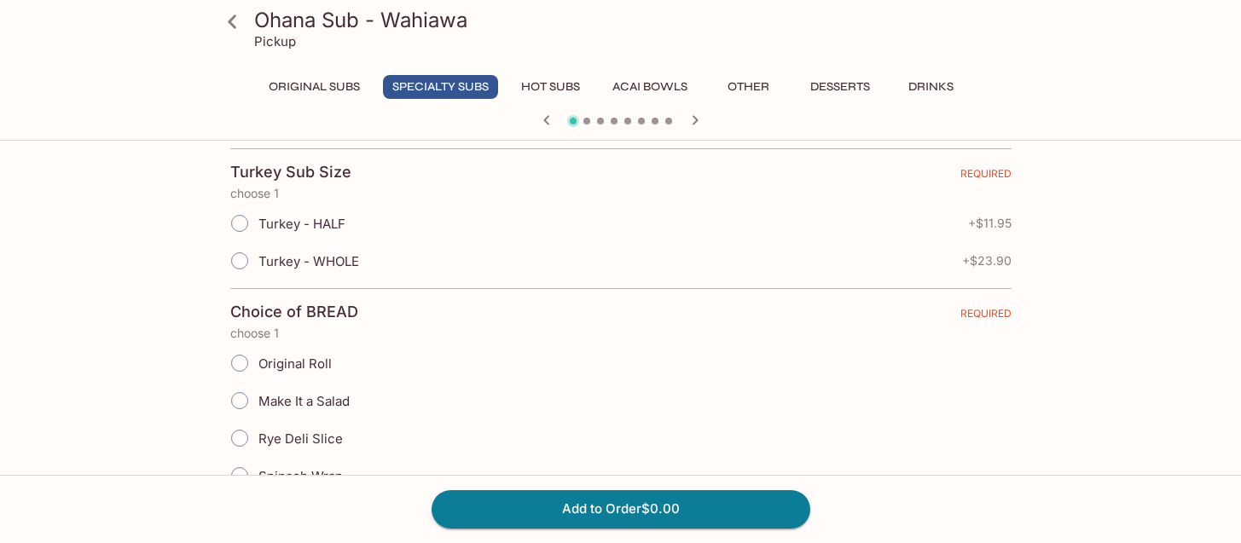
scroll to position [400, 0]
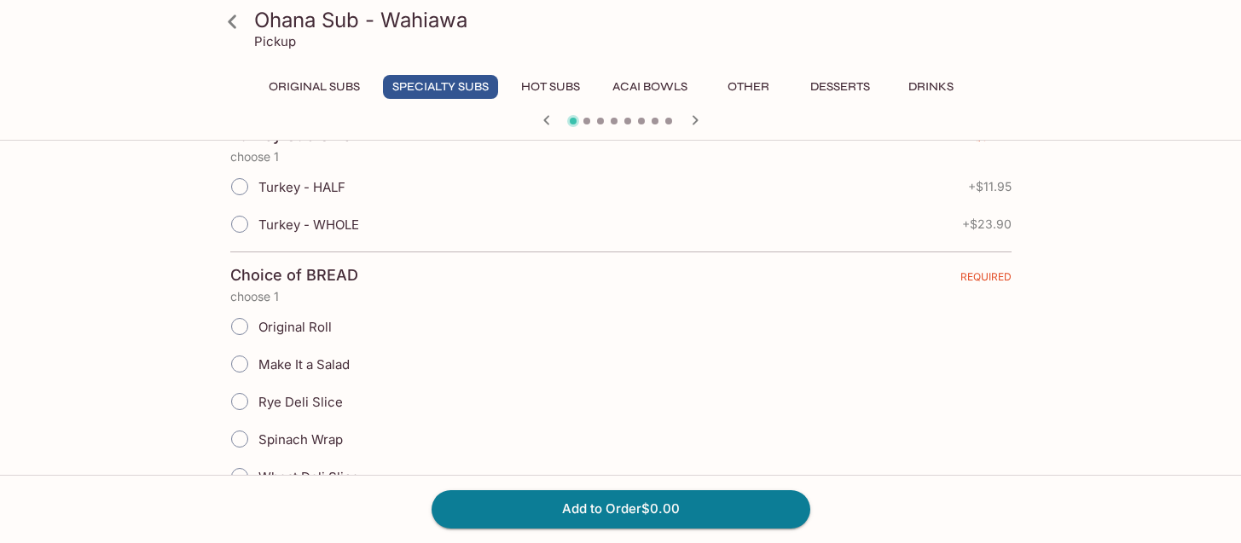
click at [238, 224] on input "Turkey - WHOLE" at bounding box center [240, 224] width 36 height 36
radio input "true"
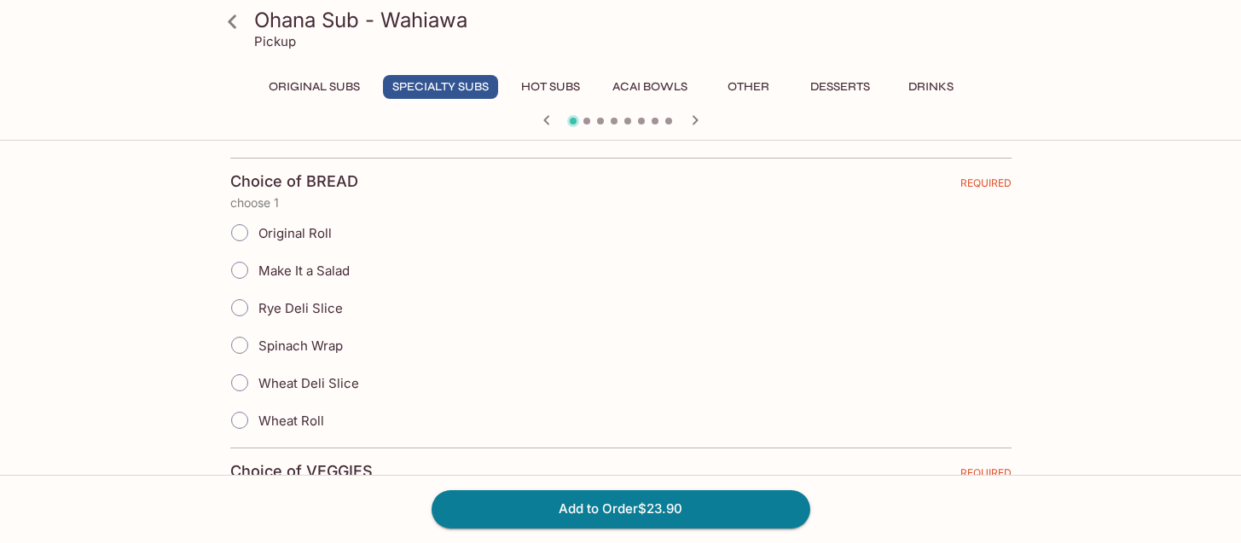
scroll to position [495, 0]
click at [235, 238] on input "Original Roll" at bounding box center [240, 232] width 36 height 36
radio input "true"
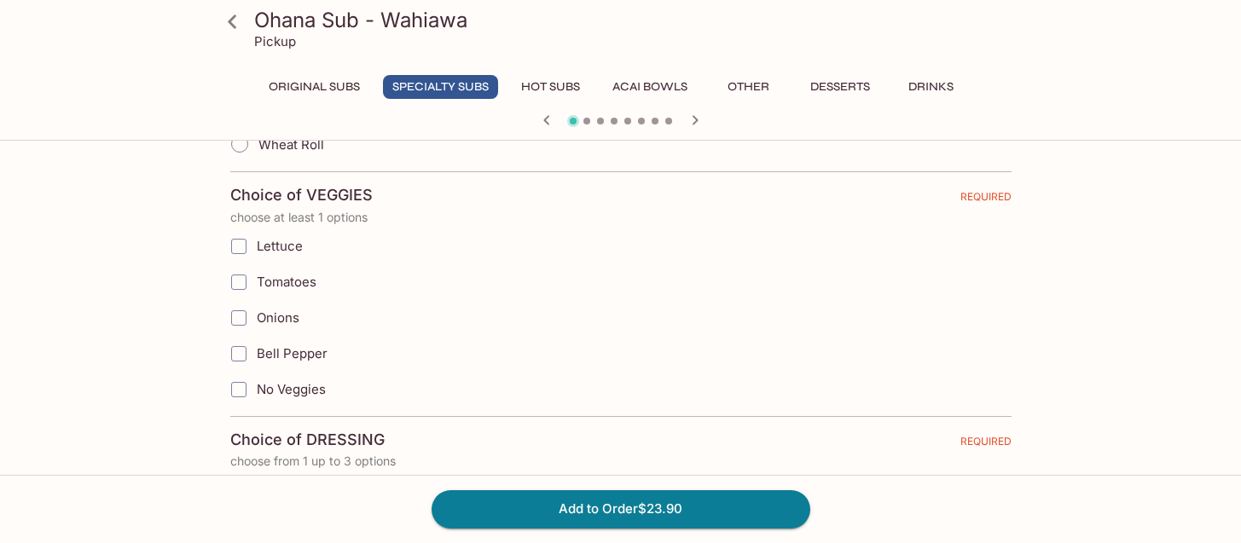
scroll to position [780, 0]
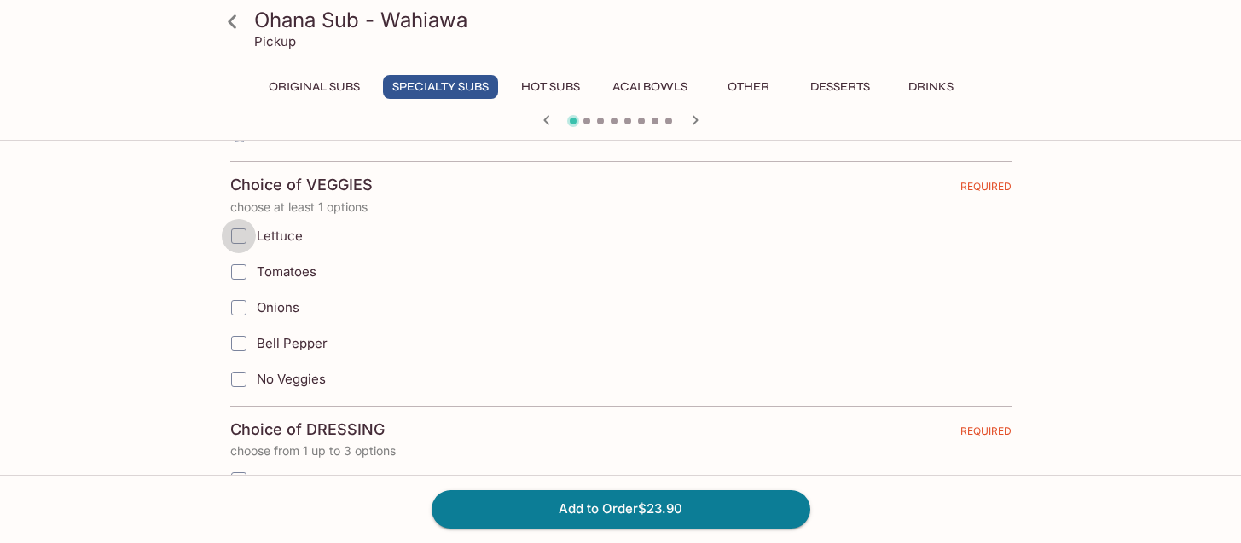
click at [241, 236] on input "Lettuce" at bounding box center [239, 236] width 34 height 34
checkbox input "true"
click at [241, 274] on input "Tomatoes" at bounding box center [239, 272] width 34 height 34
checkbox input "true"
click at [241, 302] on input "Onions" at bounding box center [239, 308] width 34 height 34
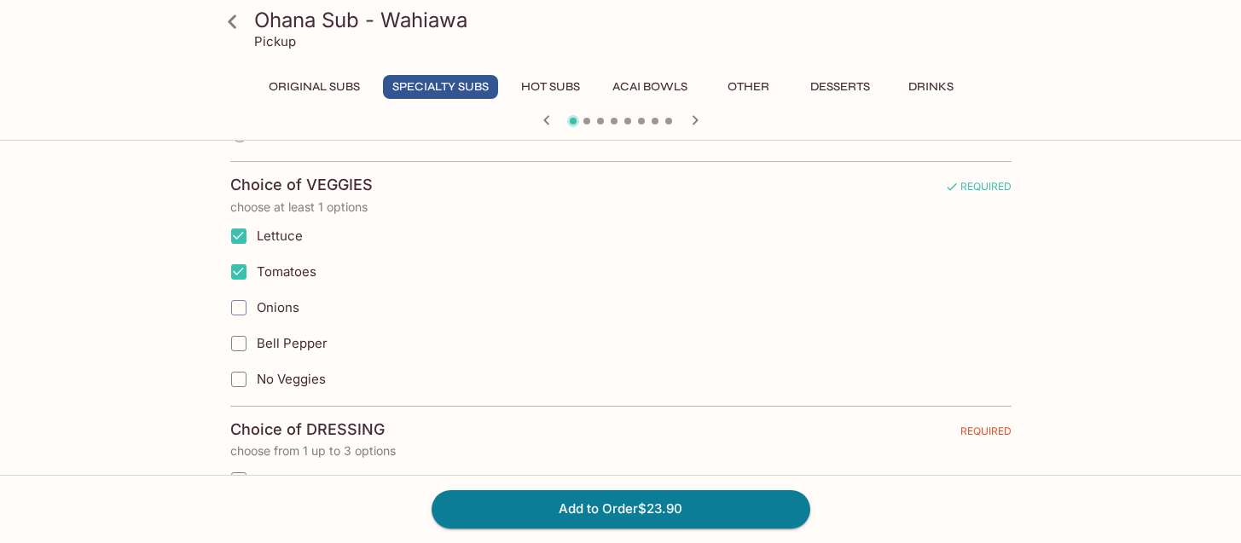
checkbox input "true"
click at [240, 347] on input "Bell Pepper" at bounding box center [239, 344] width 34 height 34
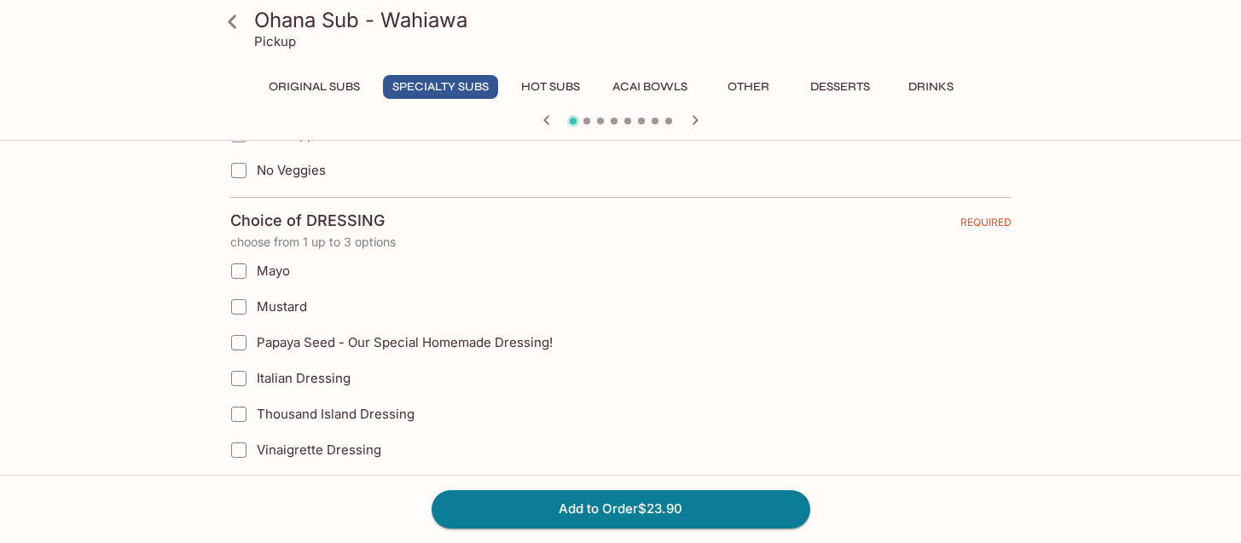
scroll to position [1026, 0]
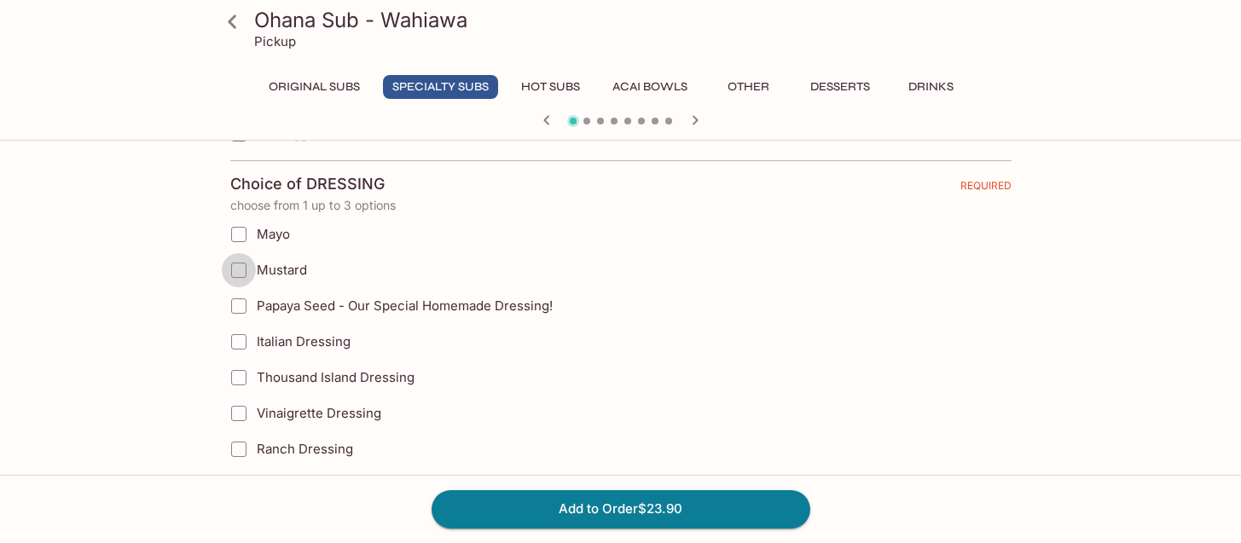
click at [240, 273] on input "Mustard" at bounding box center [239, 270] width 34 height 34
checkbox input "true"
click at [238, 450] on input "Ranch Dressing" at bounding box center [239, 449] width 34 height 34
checkbox input "true"
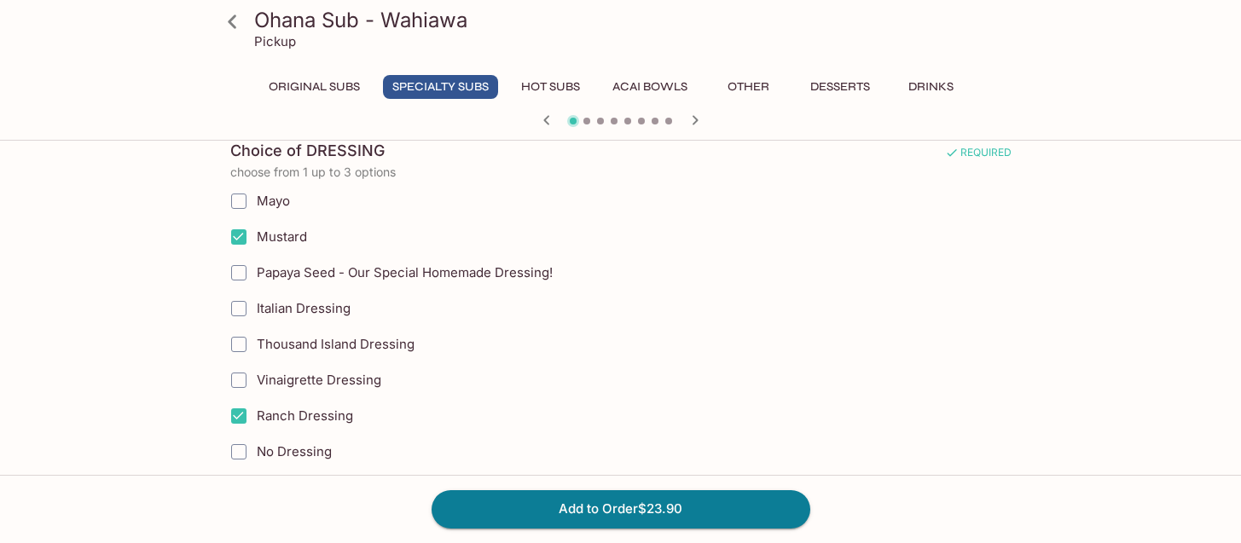
scroll to position [1080, 0]
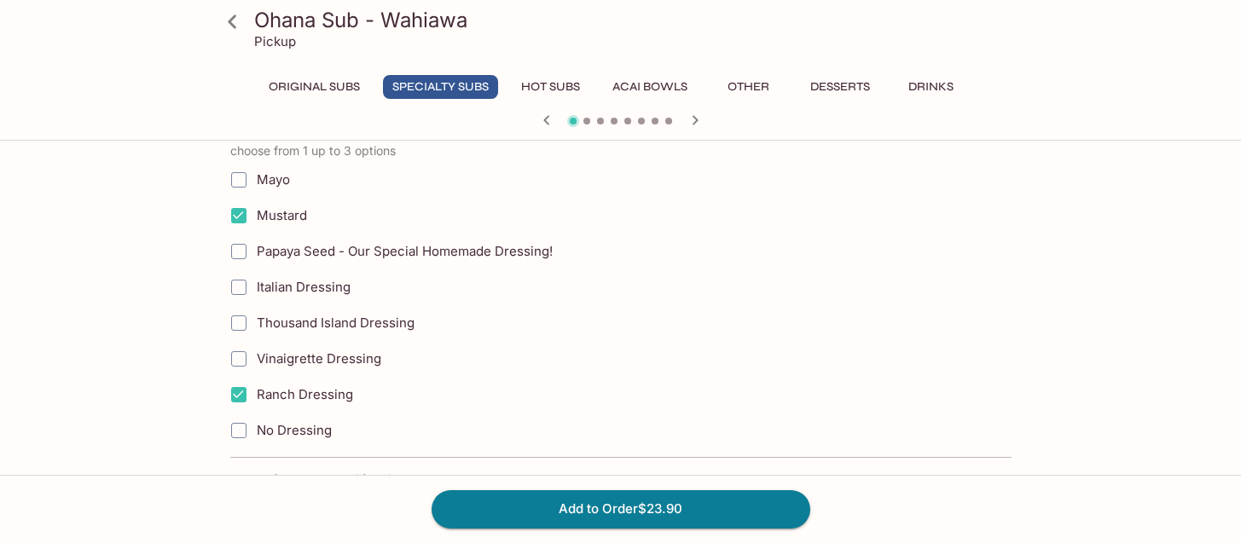
click at [240, 321] on input "Thousand Island Dressing" at bounding box center [239, 323] width 34 height 34
click at [240, 327] on input "Thousand Island Dressing" at bounding box center [239, 323] width 34 height 34
click at [240, 323] on input "Thousand Island Dressing" at bounding box center [239, 323] width 34 height 34
click at [244, 327] on input "Thousand Island Dressing" at bounding box center [239, 323] width 34 height 34
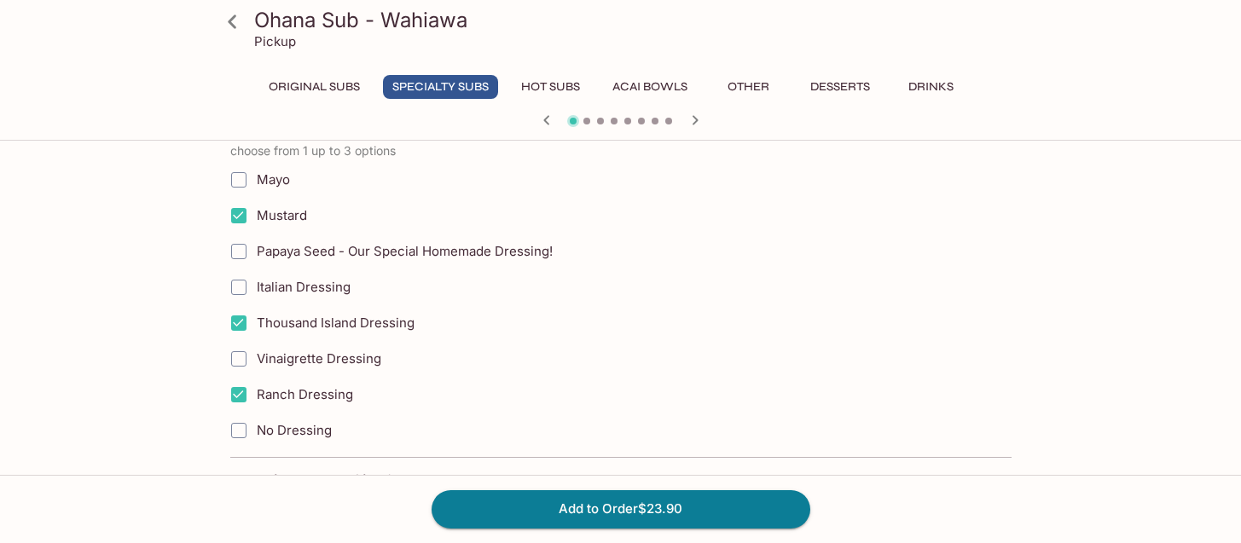
checkbox input "false"
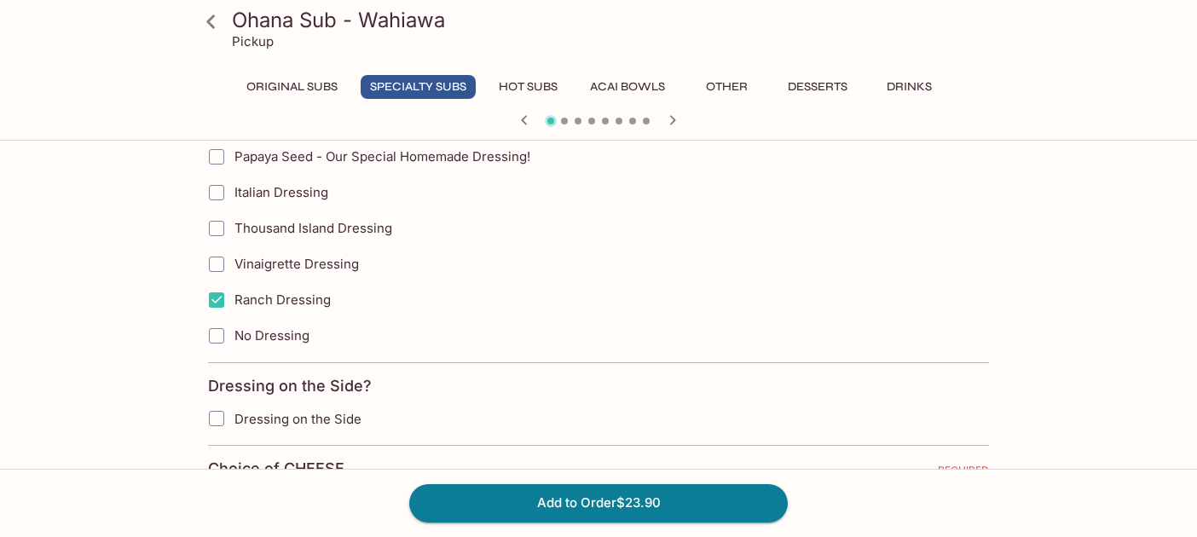
scroll to position [1178, 0]
click at [224, 418] on input "Dressing on the Side" at bounding box center [217, 416] width 34 height 34
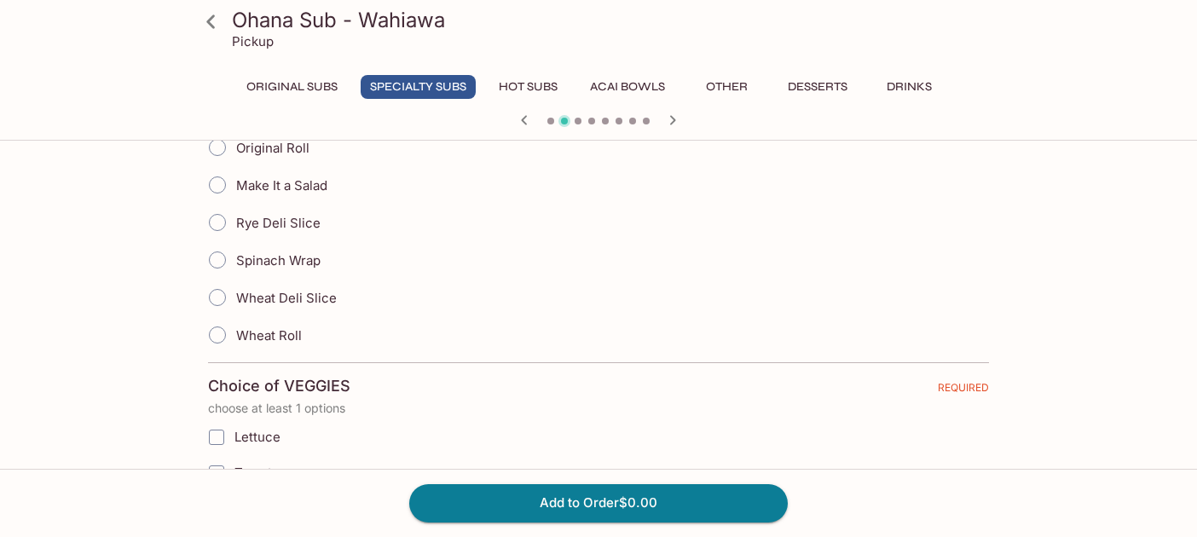
scroll to position [571, 0]
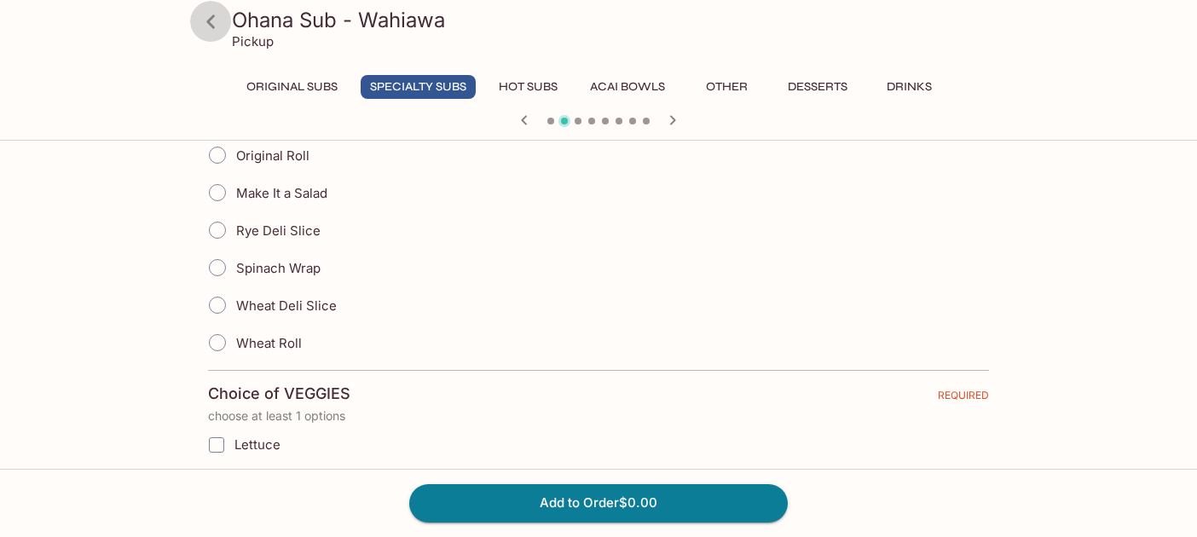
click at [213, 26] on icon at bounding box center [210, 21] width 9 height 14
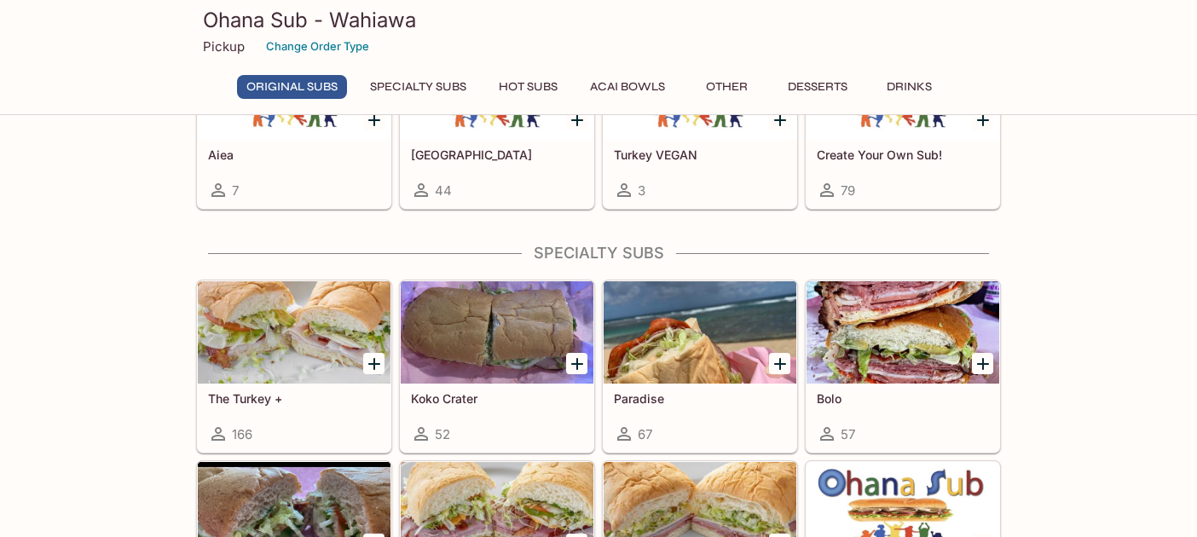
scroll to position [960, 0]
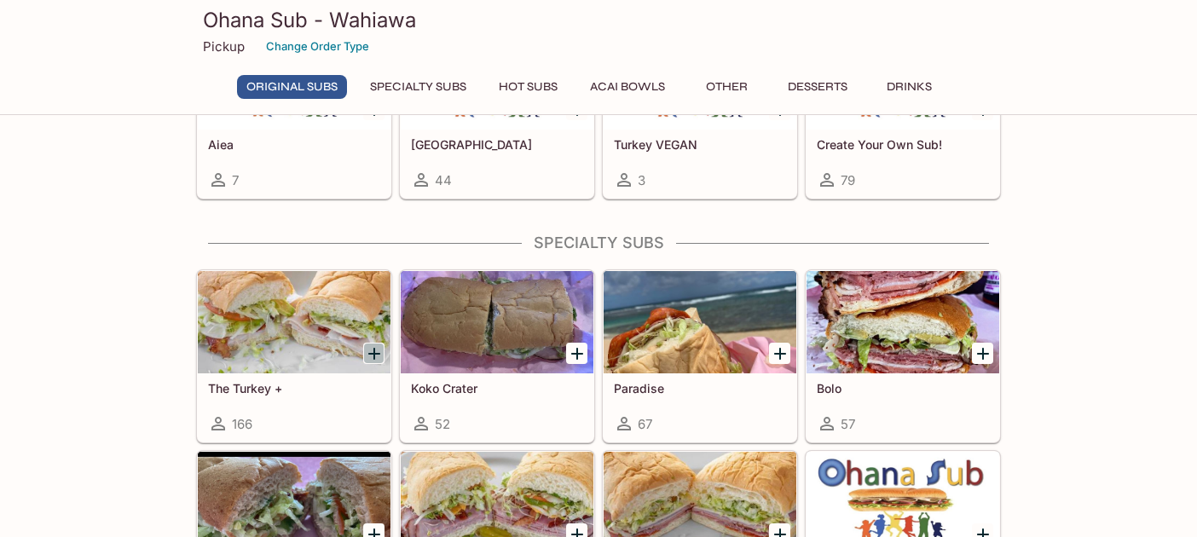
click at [373, 353] on icon "Add The Turkey +" at bounding box center [374, 354] width 12 height 12
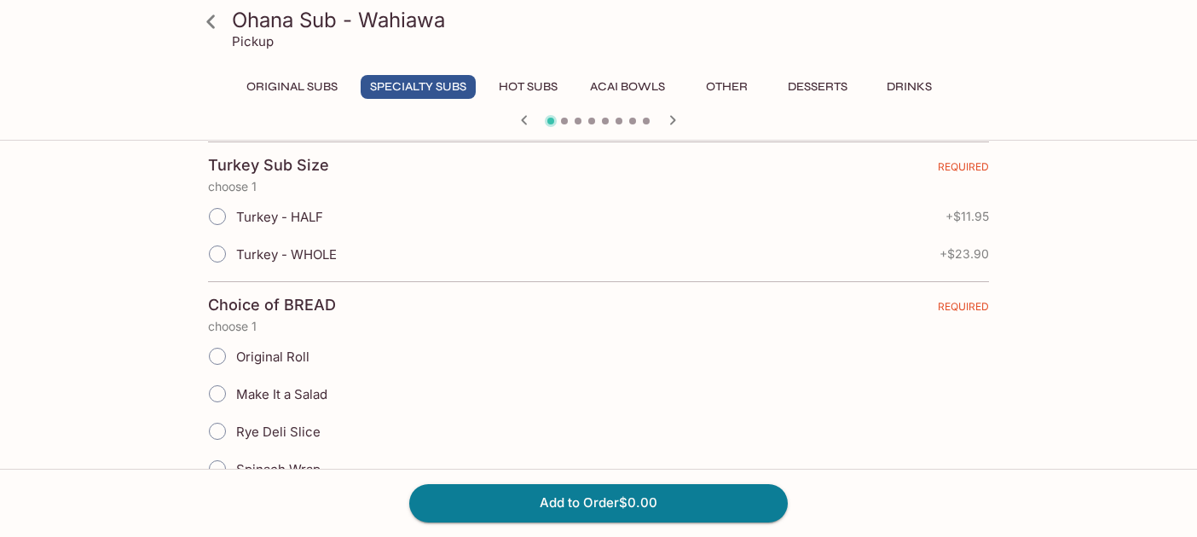
scroll to position [365, 0]
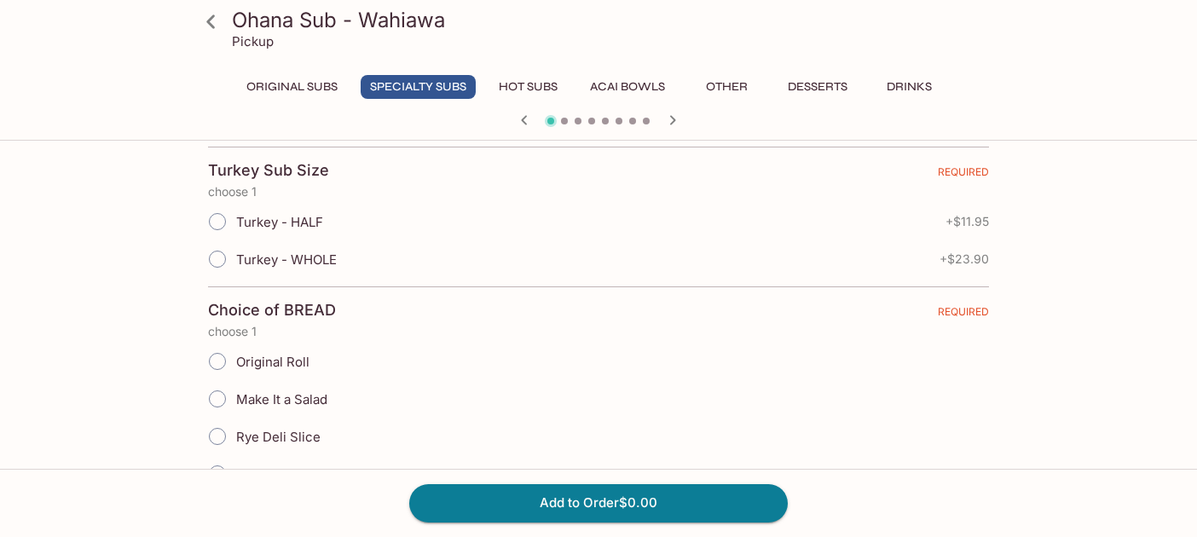
click at [217, 254] on input "Turkey - WHOLE" at bounding box center [218, 259] width 36 height 36
click at [216, 368] on input "Original Roll" at bounding box center [218, 362] width 36 height 36
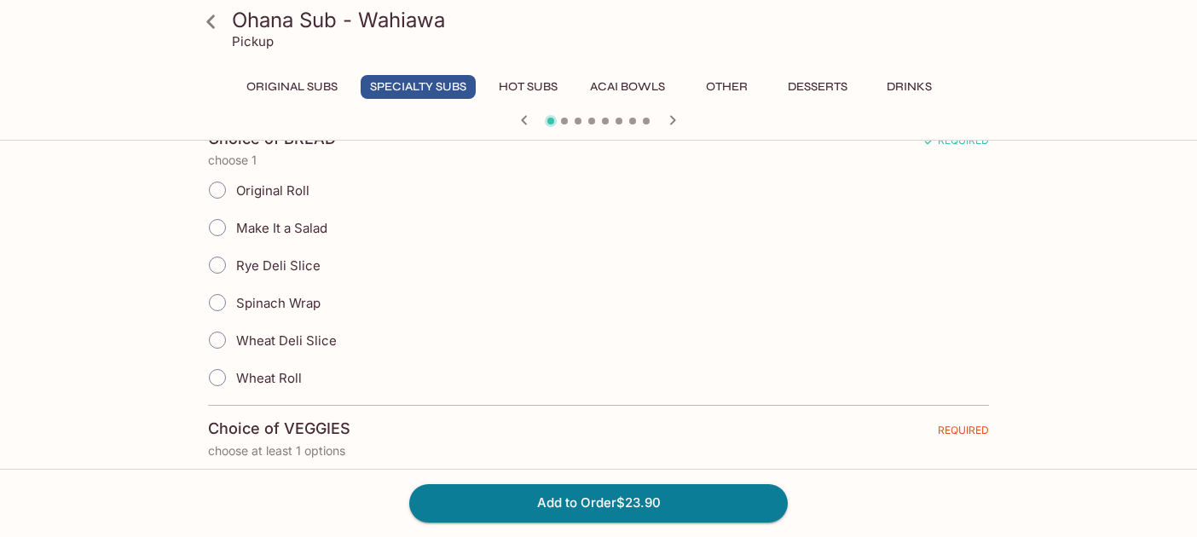
scroll to position [562, 0]
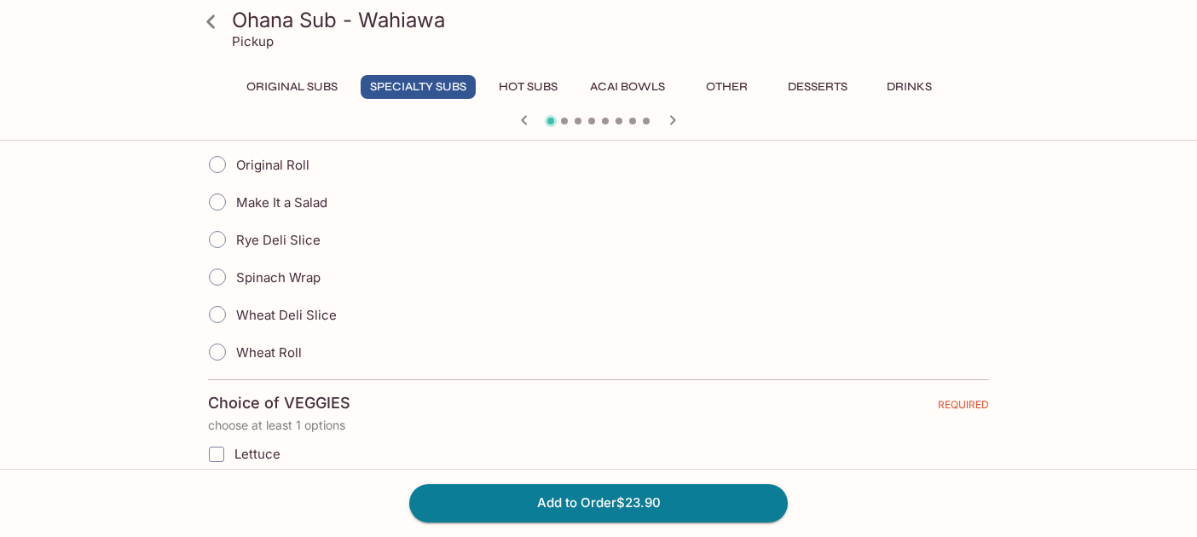
click at [214, 167] on input "Original Roll" at bounding box center [218, 165] width 36 height 36
radio input "true"
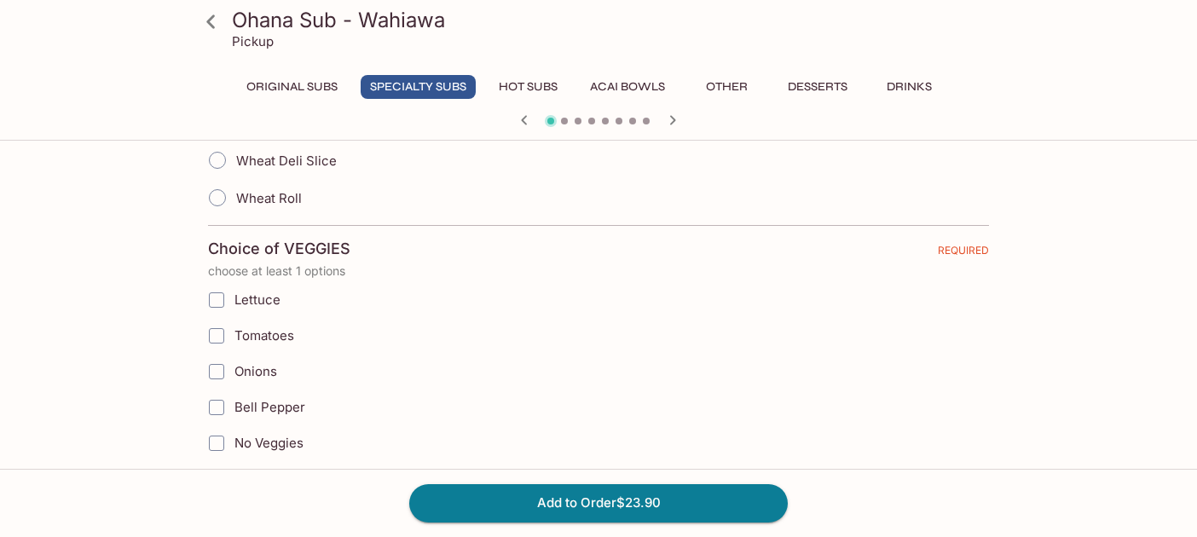
scroll to position [732, 0]
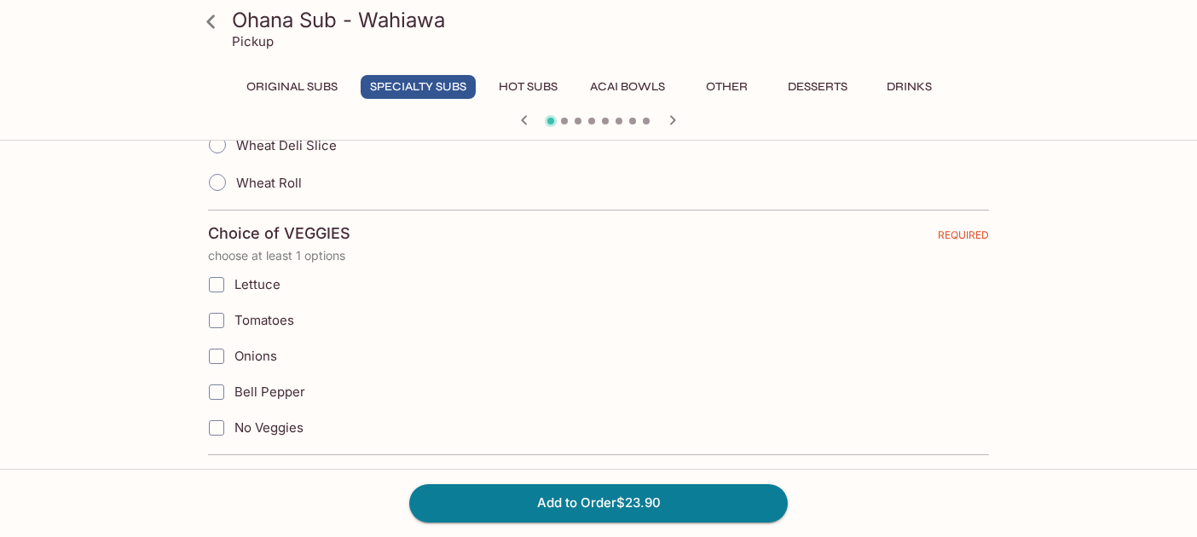
click at [219, 287] on input "Lettuce" at bounding box center [217, 285] width 34 height 34
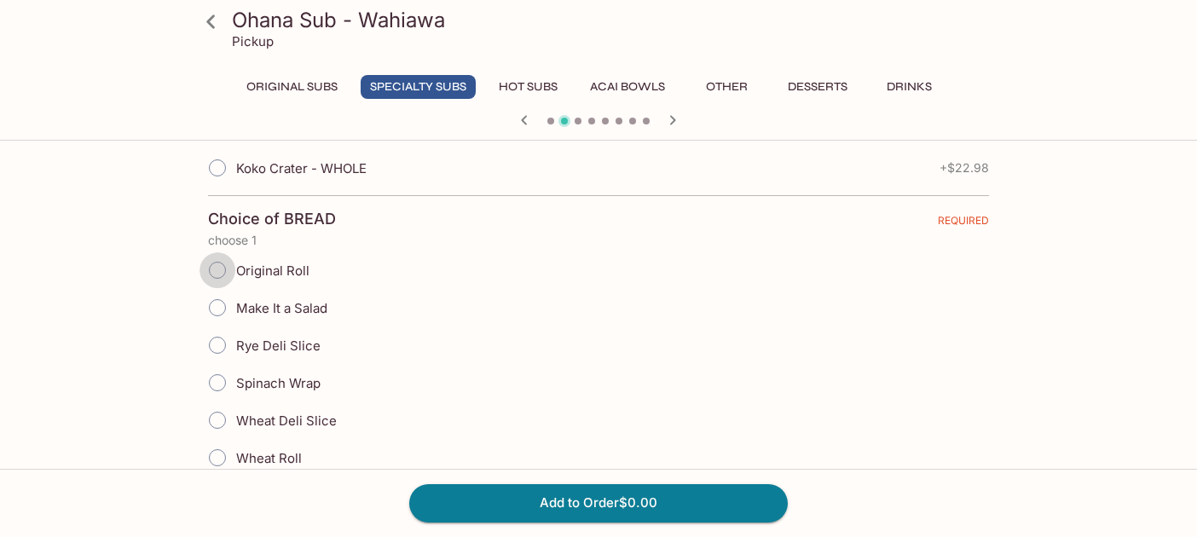
click at [214, 283] on input "Original Roll" at bounding box center [218, 270] width 36 height 36
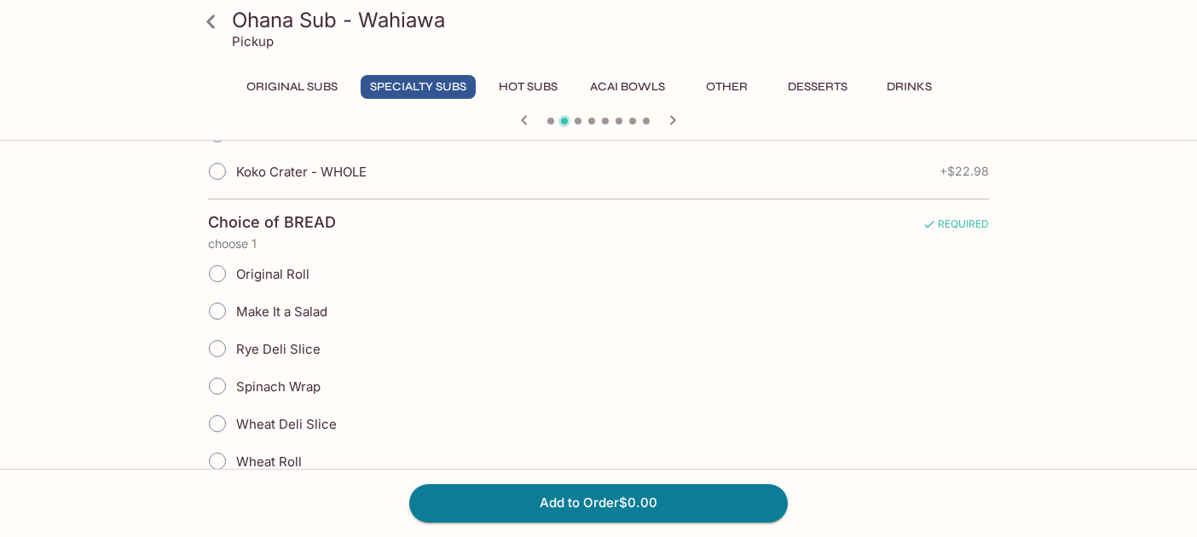
scroll to position [452, 0]
click at [217, 285] on input "Original Roll" at bounding box center [218, 275] width 36 height 36
radio input "true"
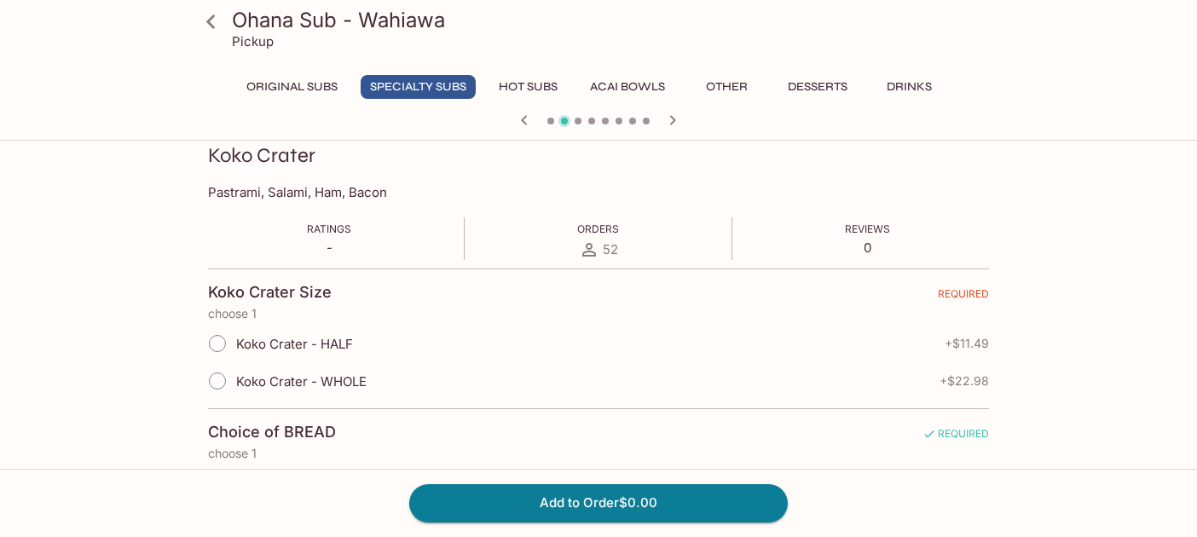
scroll to position [240, 0]
click at [227, 381] on input "Koko Crater - WHOLE" at bounding box center [218, 384] width 36 height 36
radio input "true"
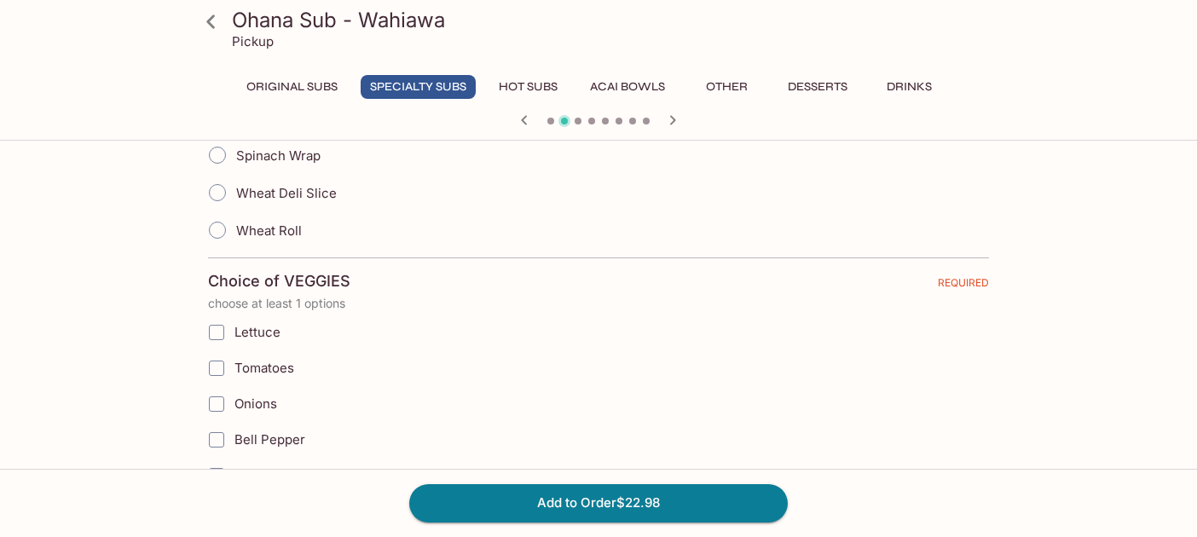
scroll to position [749, 0]
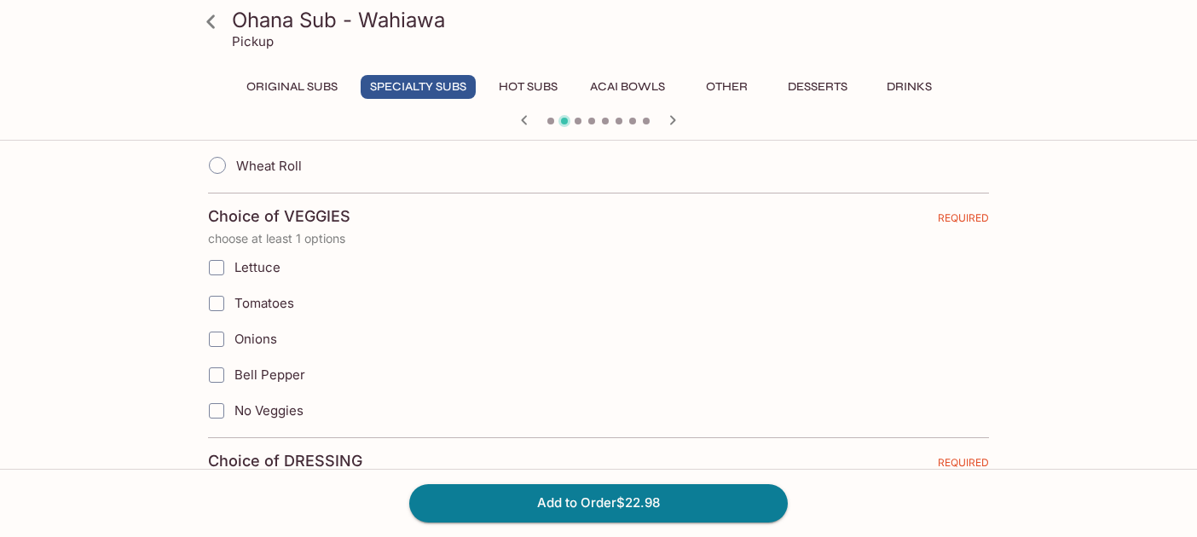
click at [218, 275] on input "Lettuce" at bounding box center [217, 268] width 34 height 34
checkbox input "true"
click at [220, 304] on input "Tomatoes" at bounding box center [217, 304] width 34 height 34
checkbox input "true"
click at [220, 344] on input "Onions" at bounding box center [217, 339] width 34 height 34
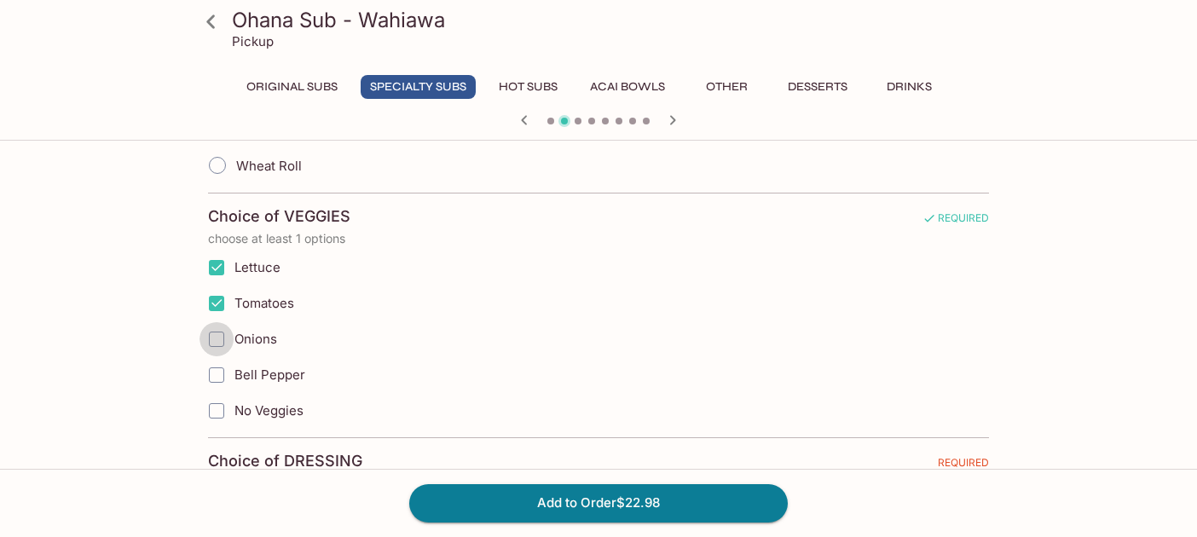
checkbox input "true"
click at [220, 374] on input "Bell Pepper" at bounding box center [217, 375] width 34 height 34
checkbox input "true"
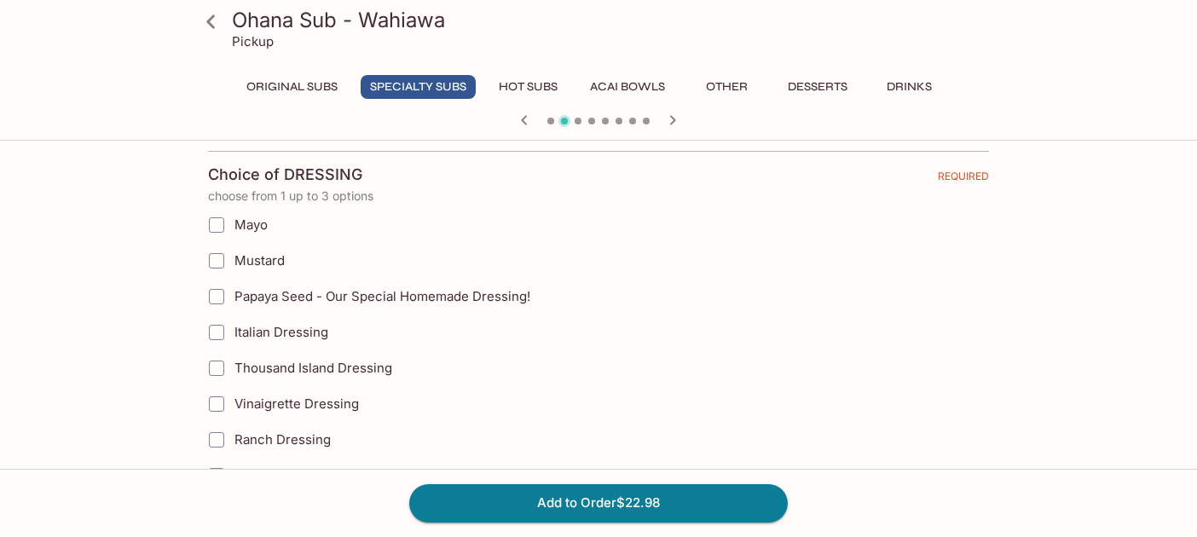
scroll to position [1060, 0]
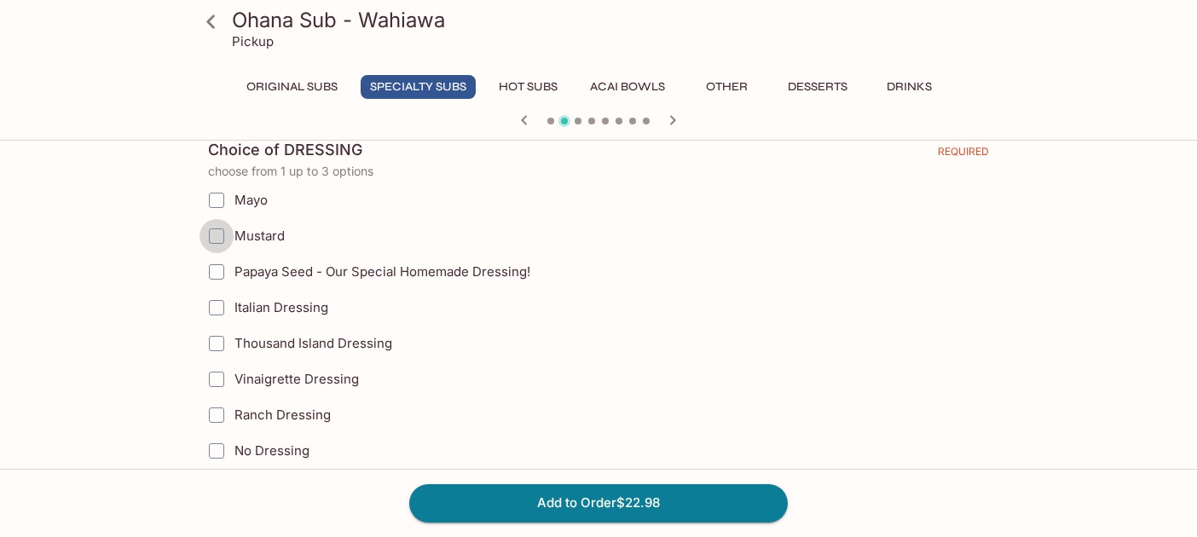
click at [212, 236] on input "Mustard" at bounding box center [217, 236] width 34 height 34
checkbox input "true"
click at [222, 416] on input "Ranch Dressing" at bounding box center [217, 415] width 34 height 34
checkbox input "true"
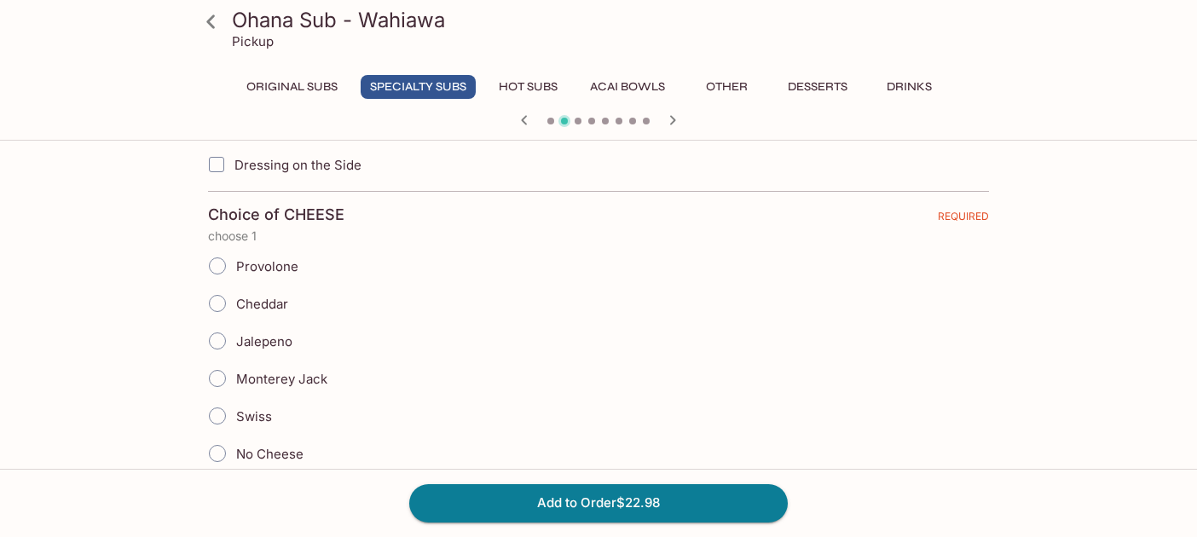
scroll to position [1430, 0]
click at [214, 161] on input "Dressing on the Side" at bounding box center [217, 164] width 34 height 34
checkbox input "true"
click at [218, 271] on input "Provolone" at bounding box center [218, 265] width 36 height 36
radio input "true"
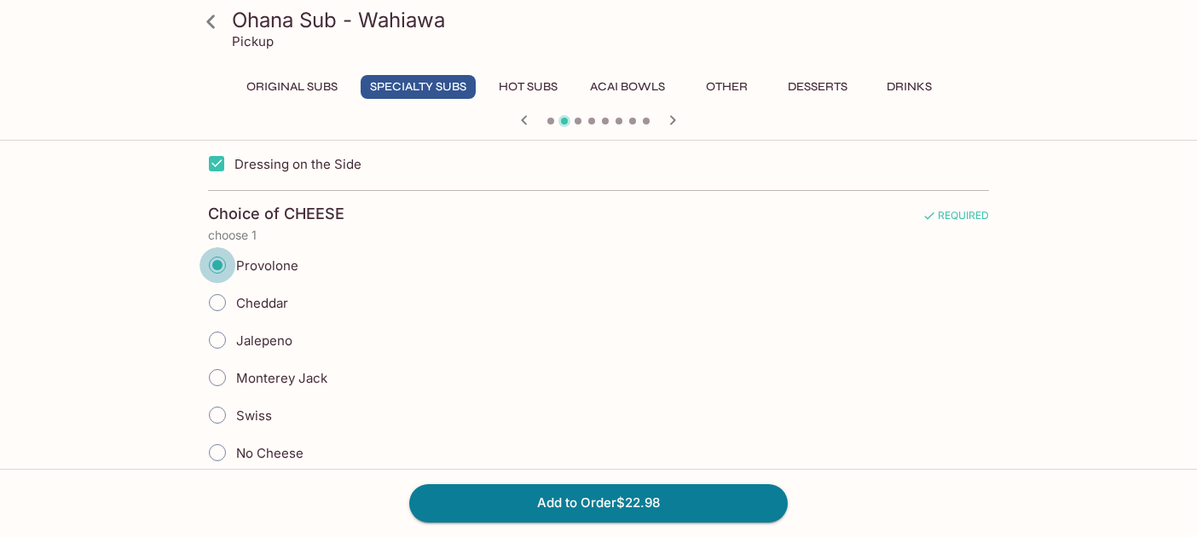
click at [218, 269] on input "Provolone" at bounding box center [218, 265] width 36 height 36
click at [215, 338] on input "Jalepeno" at bounding box center [218, 340] width 36 height 36
radio input "true"
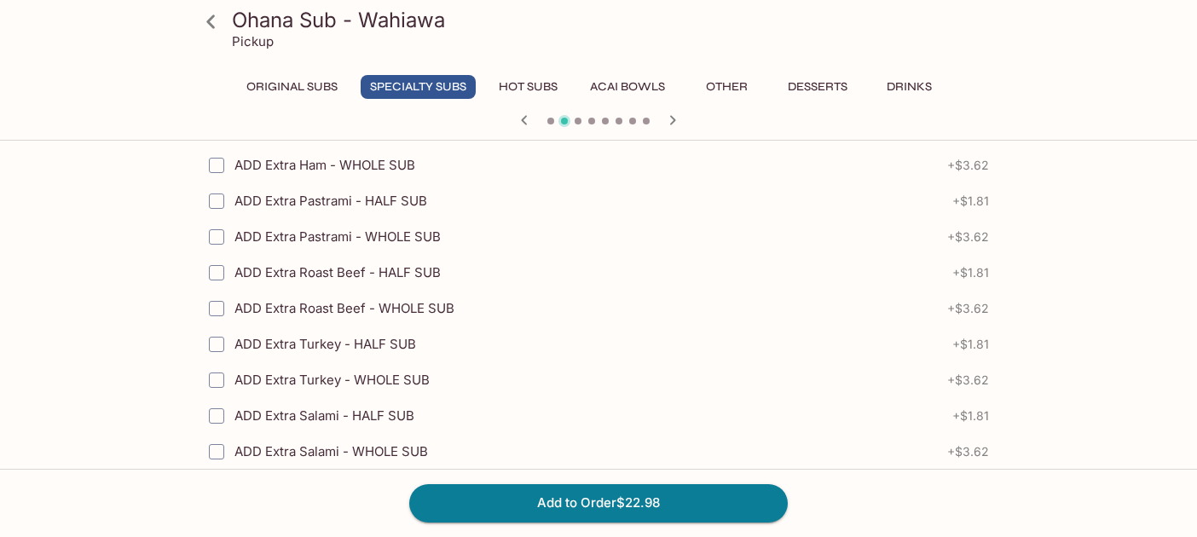
scroll to position [2642, 0]
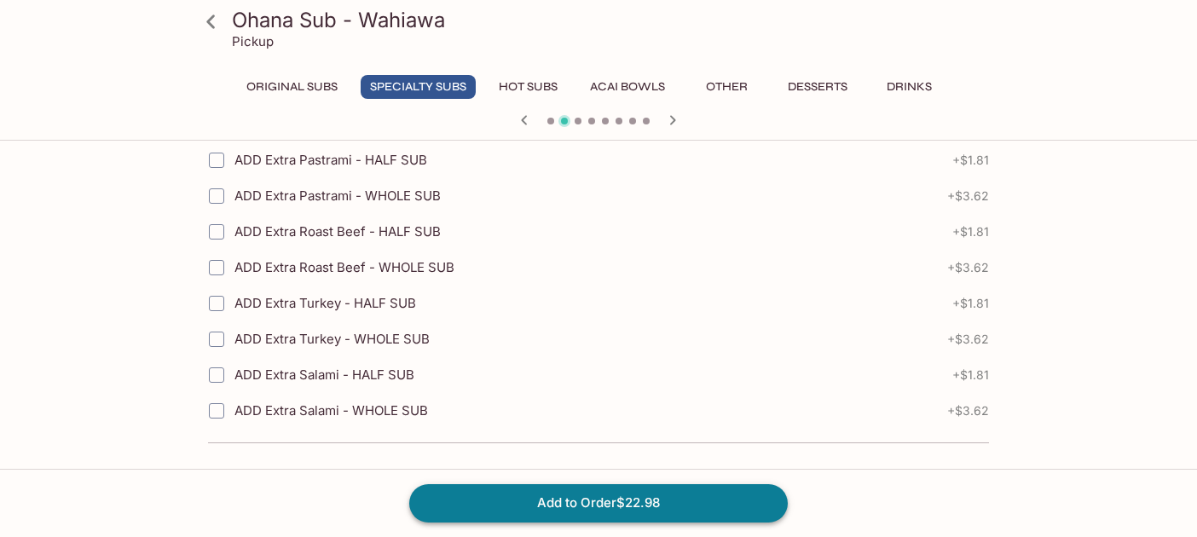
click at [631, 505] on button "Add to Order $22.98" at bounding box center [598, 503] width 379 height 38
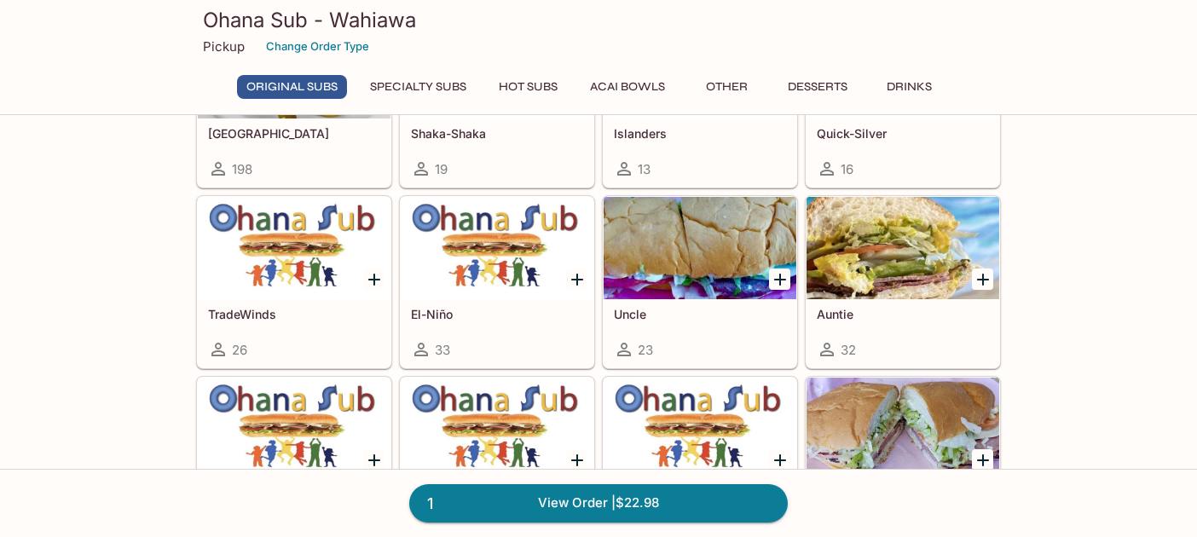
scroll to position [210, 0]
